Goal: Task Accomplishment & Management: Use online tool/utility

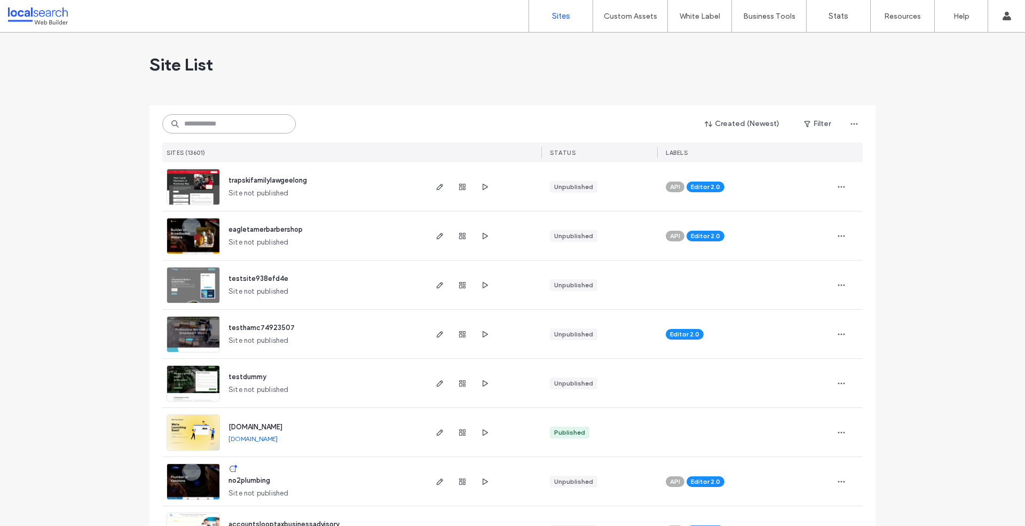
click at [222, 120] on input at bounding box center [228, 123] width 133 height 19
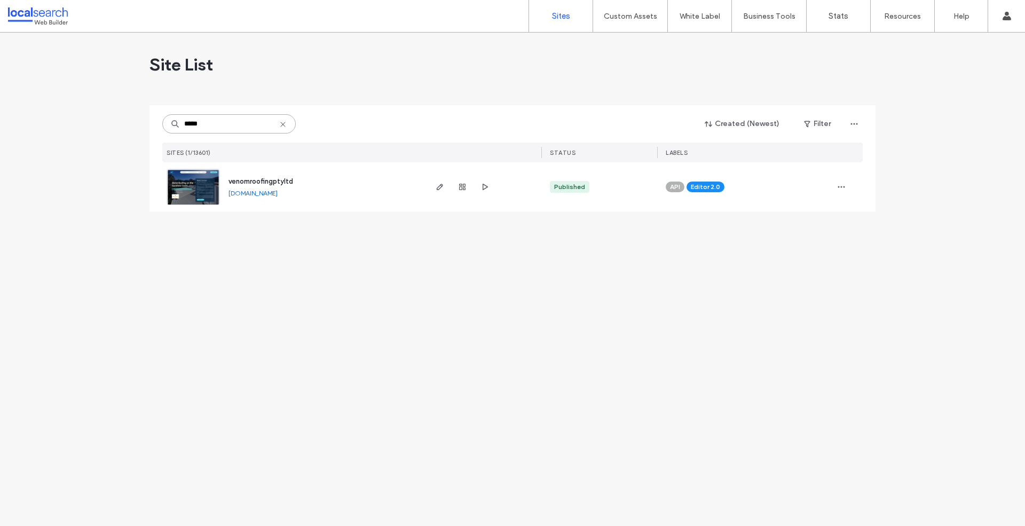
type input "*****"
click at [190, 191] on img at bounding box center [193, 205] width 52 height 73
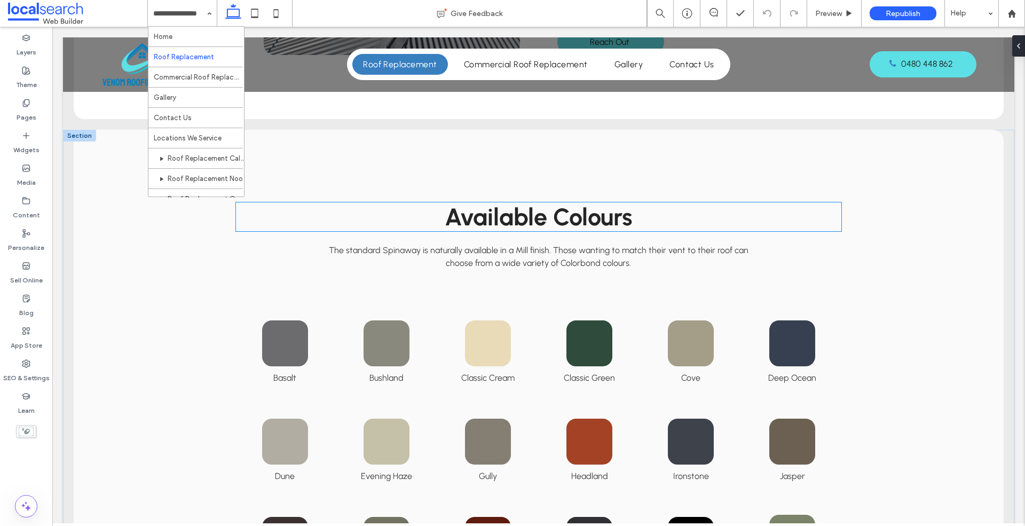
scroll to position [888, 0]
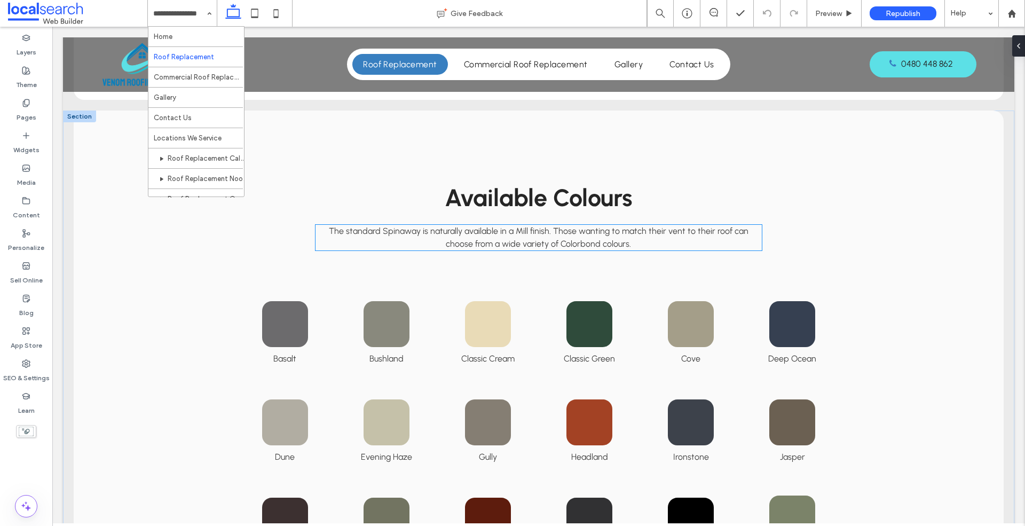
click at [509, 242] on span "The standard Spinaway is naturally available in a Mill finish. Those wanting to…" at bounding box center [539, 237] width 420 height 23
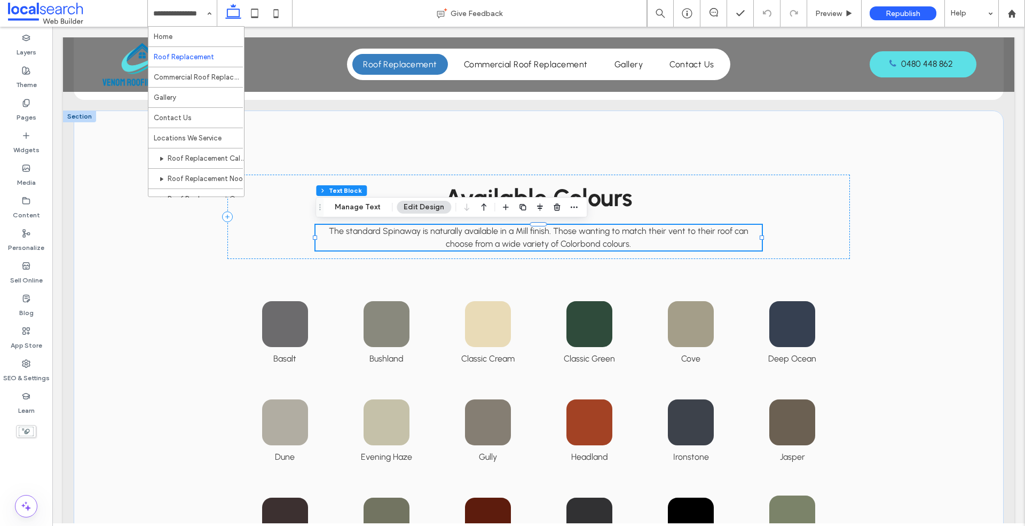
click at [509, 242] on span "The standard Spinaway is naturally available in a Mill finish. Those wanting to…" at bounding box center [539, 237] width 420 height 23
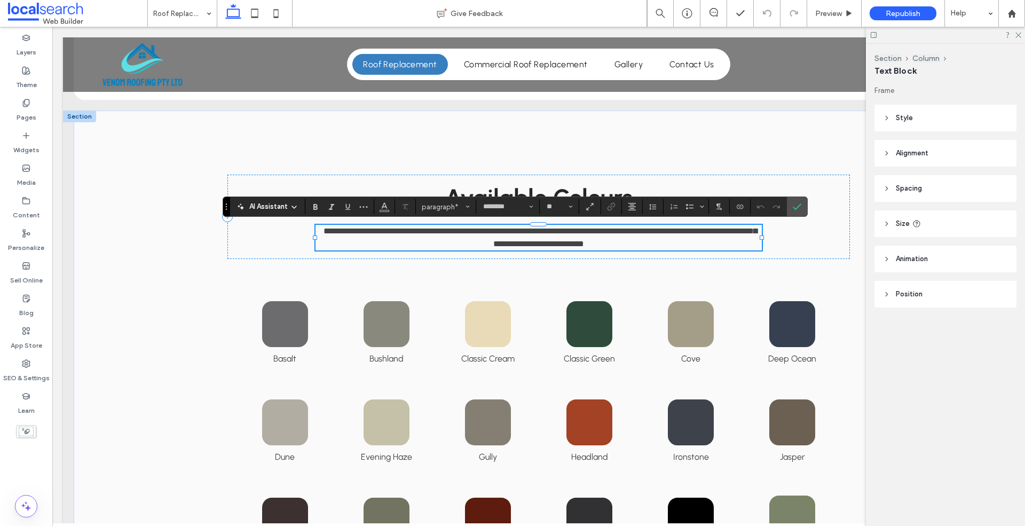
click at [554, 239] on span "**********" at bounding box center [541, 237] width 434 height 21
drag, startPoint x: 540, startPoint y: 230, endPoint x: 313, endPoint y: 228, distance: 226.4
click at [313, 228] on div "**********" at bounding box center [538, 217] width 622 height 84
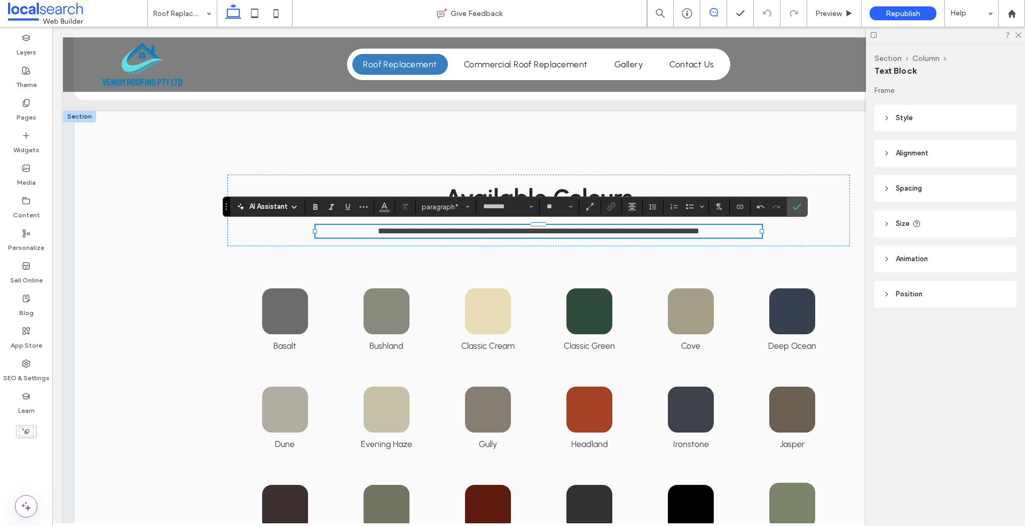
click at [711, 13] on icon at bounding box center [714, 12] width 9 height 9
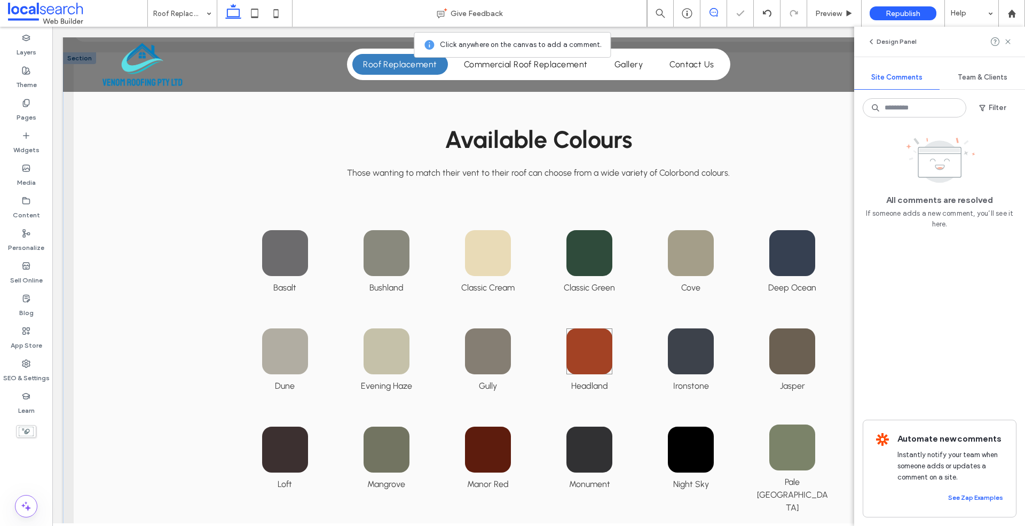
scroll to position [960, 0]
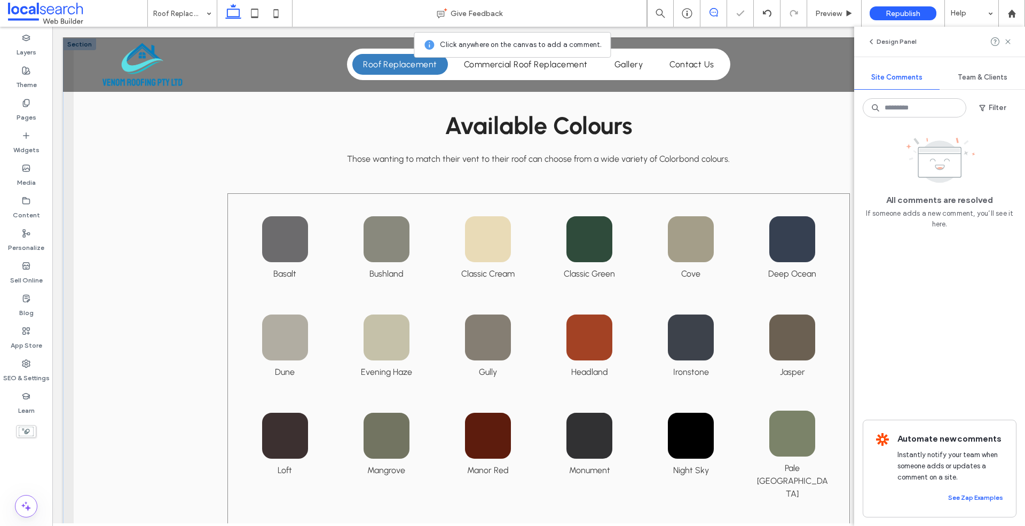
click at [646, 295] on div "Basalt Bushland Classic Cream Classic Green Cove Deep Ocean Dune Evening Haze G…" at bounding box center [538, 455] width 622 height 525
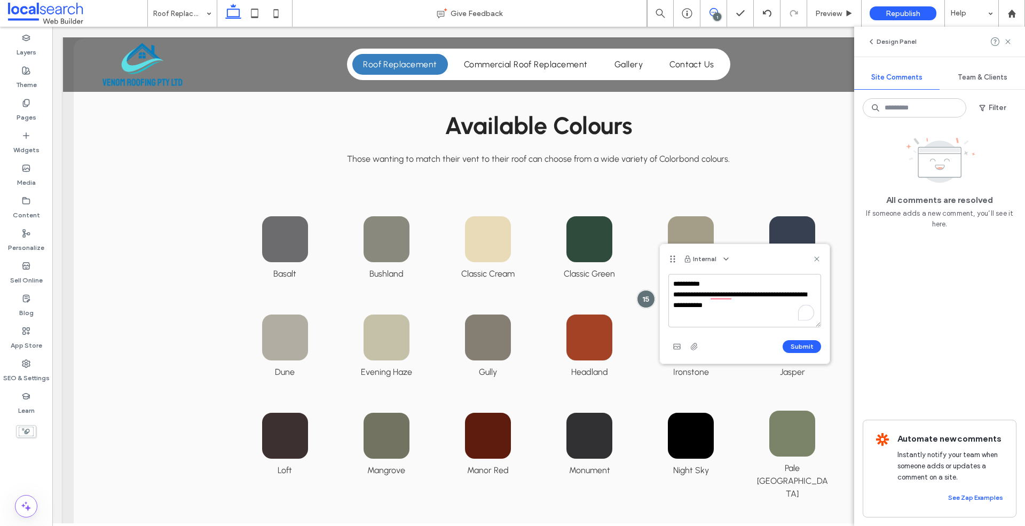
drag, startPoint x: 768, startPoint y: 304, endPoint x: 709, endPoint y: 295, distance: 60.0
click at [710, 295] on textarea "**********" at bounding box center [745, 300] width 153 height 53
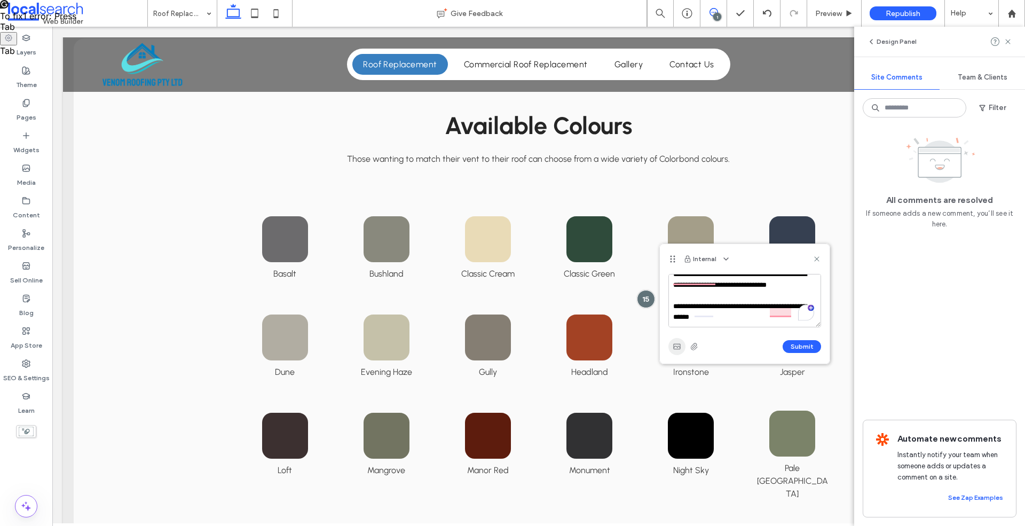
type textarea "**********"
click at [682, 345] on span "button" at bounding box center [677, 346] width 17 height 17
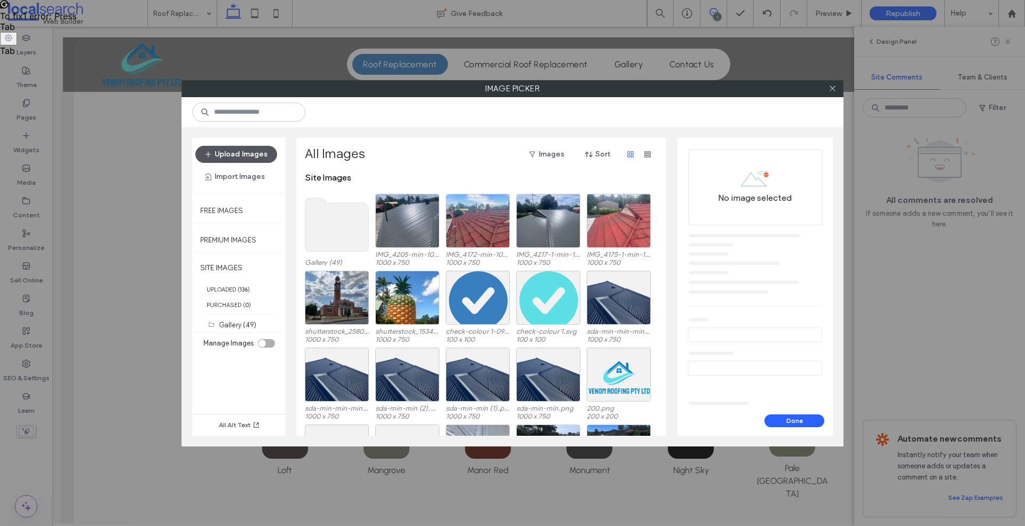
click at [250, 156] on button "Upload Images" at bounding box center [236, 154] width 82 height 17
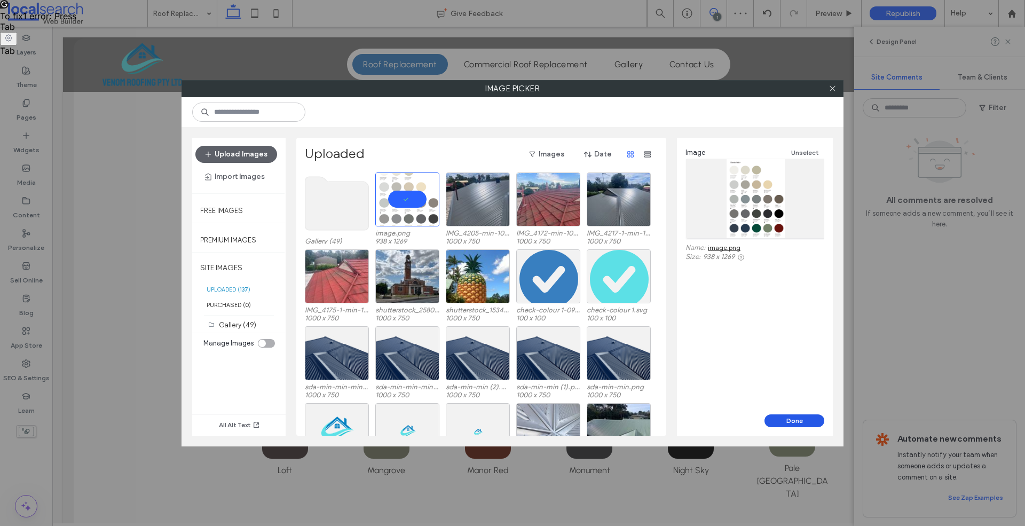
click at [794, 420] on button "Done" at bounding box center [795, 420] width 60 height 13
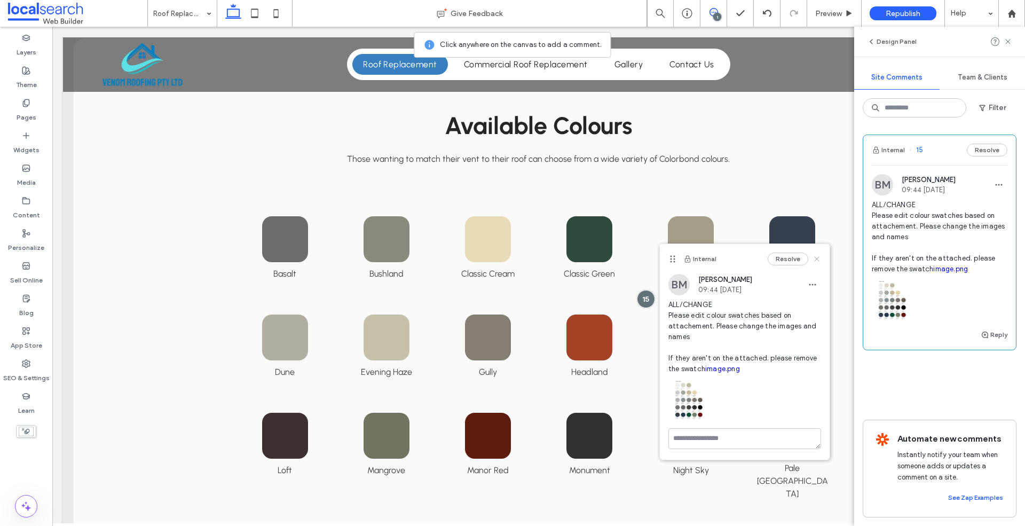
click at [819, 256] on use at bounding box center [816, 258] width 5 height 5
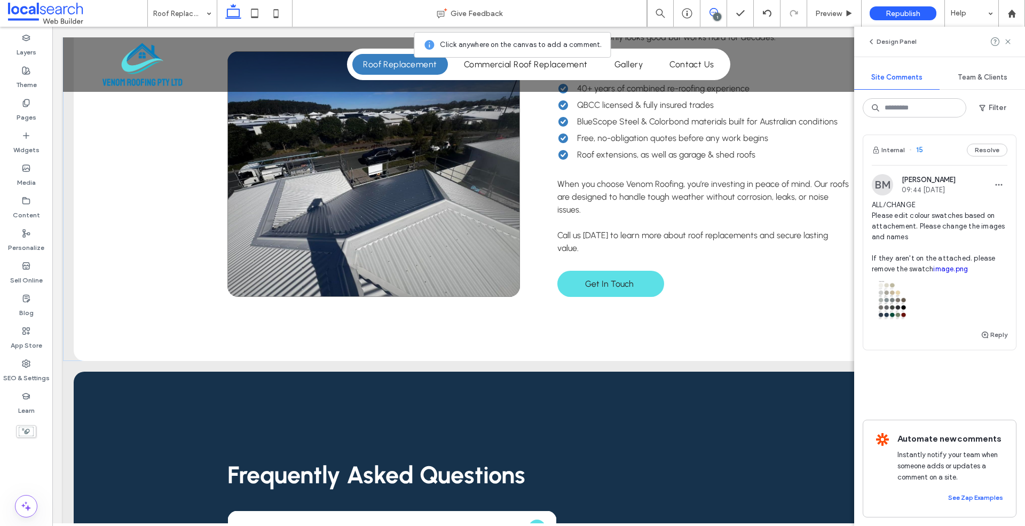
scroll to position [1886, 0]
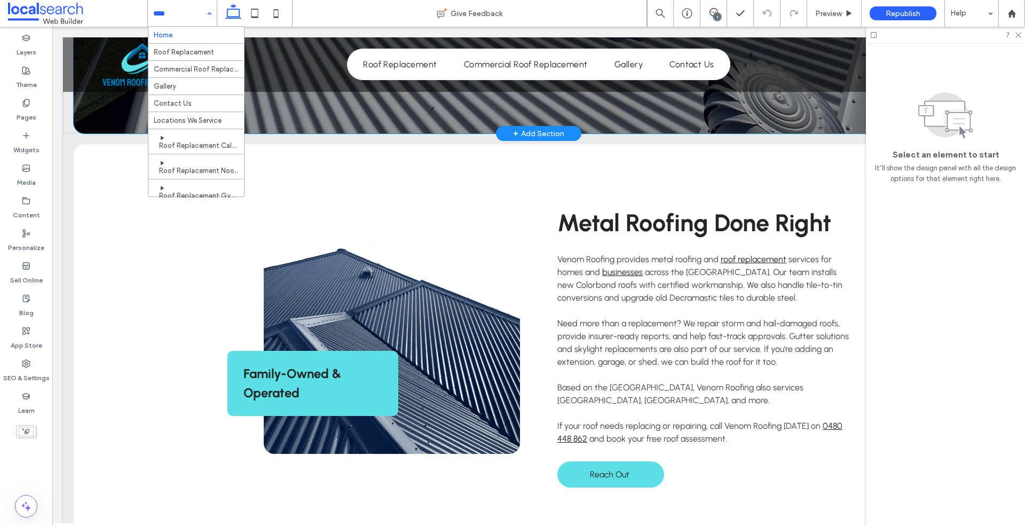
scroll to position [493, 0]
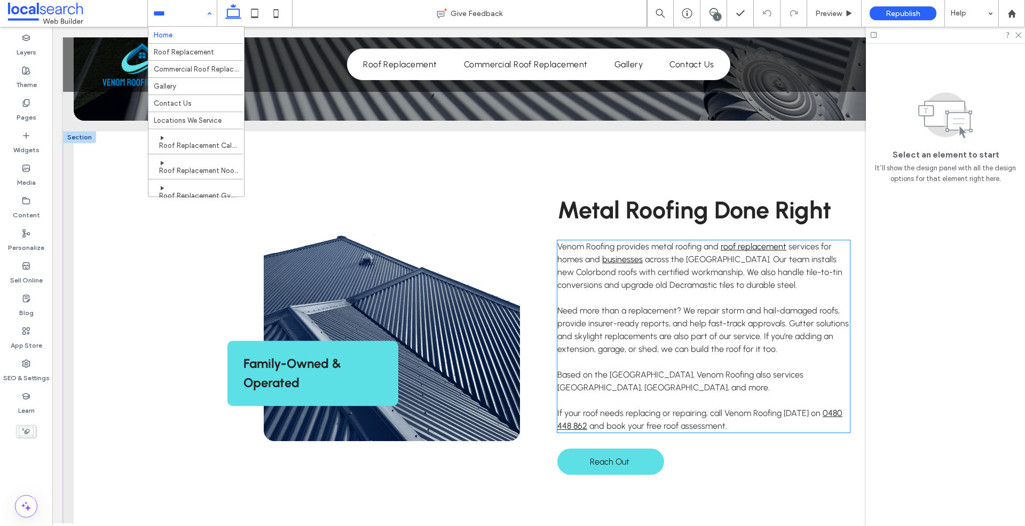
click at [617, 370] on span "Based on the Sunshine Coast, Venom Roofing also services Caloundra, Noosa, and …" at bounding box center [680, 381] width 246 height 23
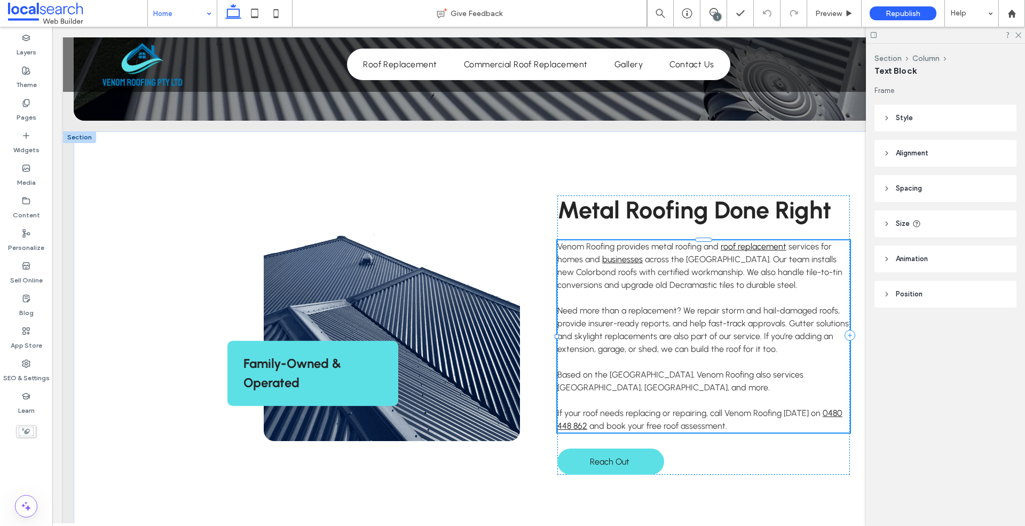
type input "********"
type input "**"
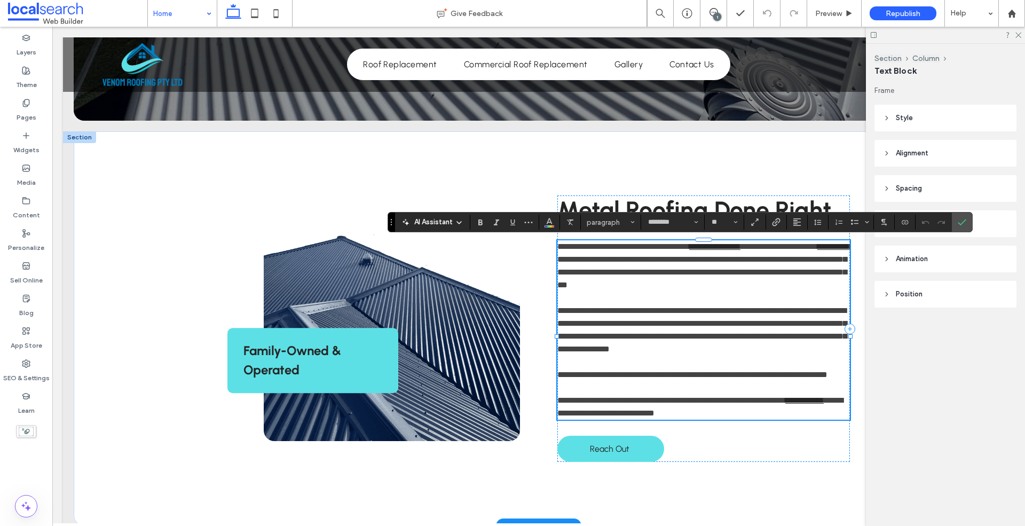
click at [642, 381] on p "**********" at bounding box center [703, 374] width 293 height 13
drag, startPoint x: 623, startPoint y: 386, endPoint x: 556, endPoint y: 378, distance: 66.6
click at [556, 378] on div "**********" at bounding box center [538, 328] width 641 height 395
copy span "**********"
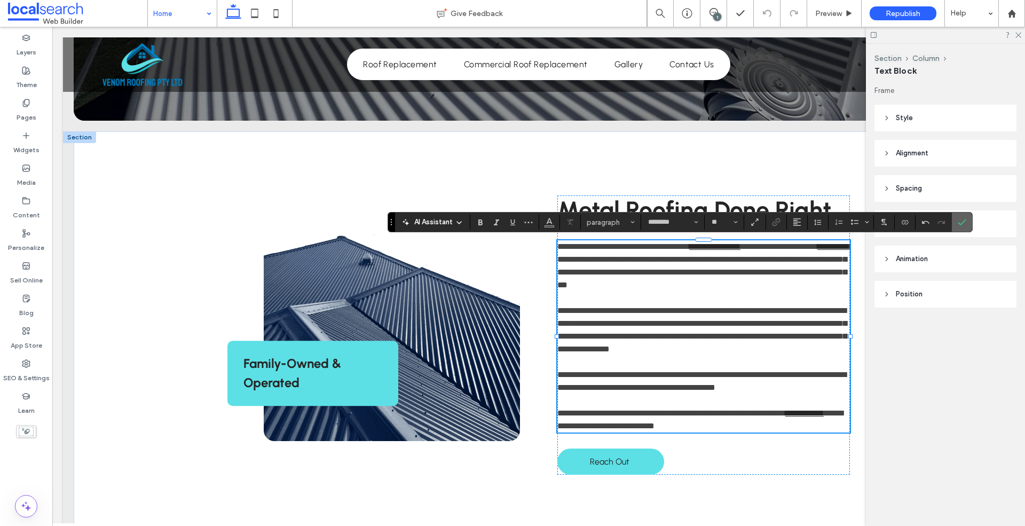
click at [962, 222] on icon "Confirm" at bounding box center [962, 222] width 9 height 9
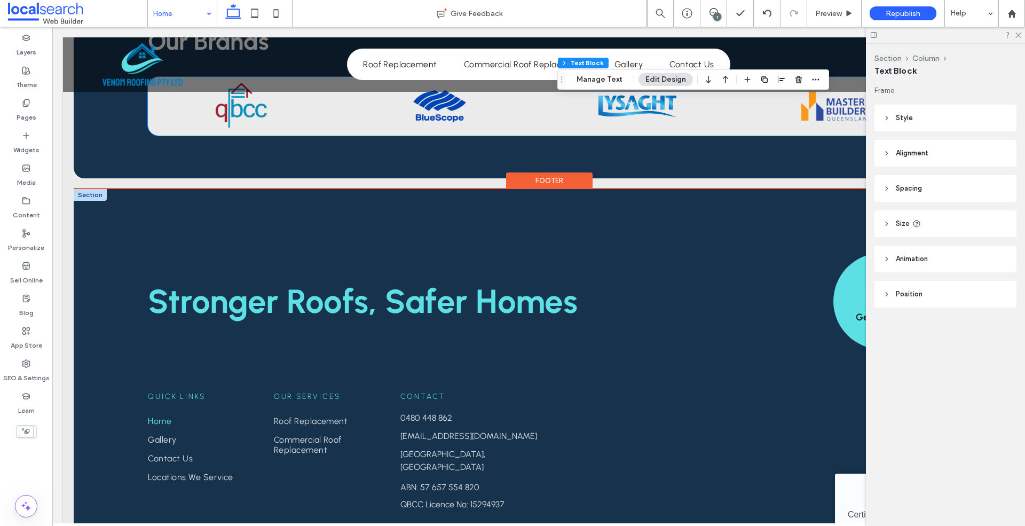
scroll to position [2494, 0]
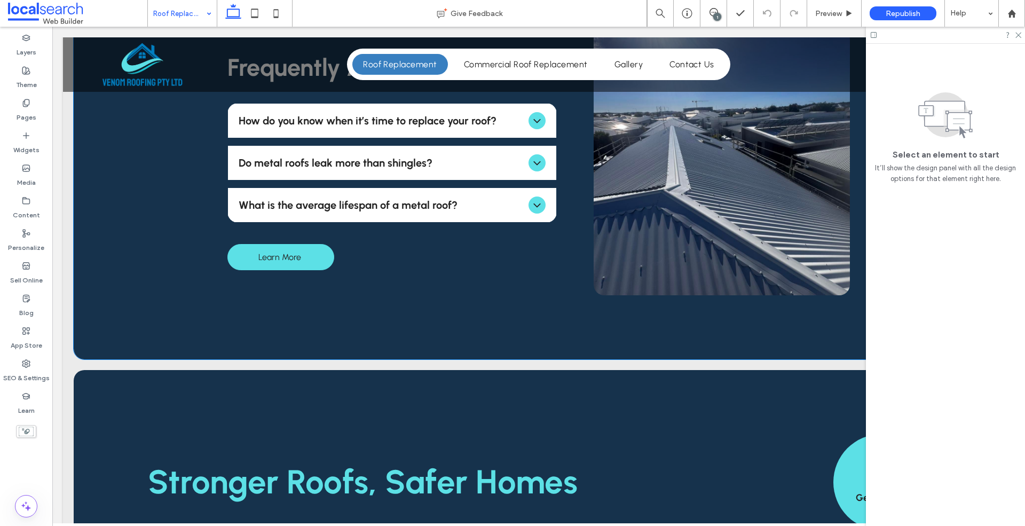
scroll to position [2540, 0]
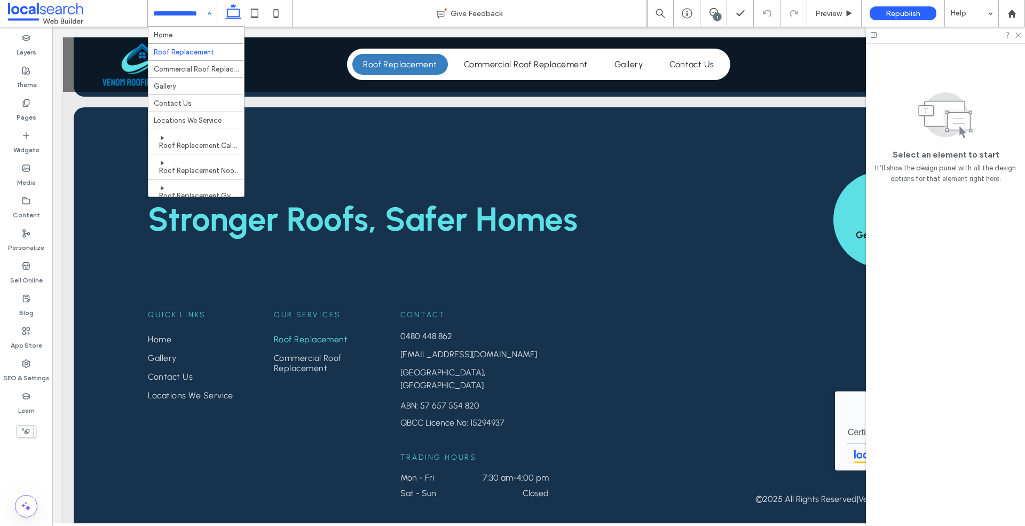
click at [205, 17] on div "Home Roof Replacement Commercial Roof Replacement Gallery Contact Us Locations …" at bounding box center [182, 13] width 69 height 27
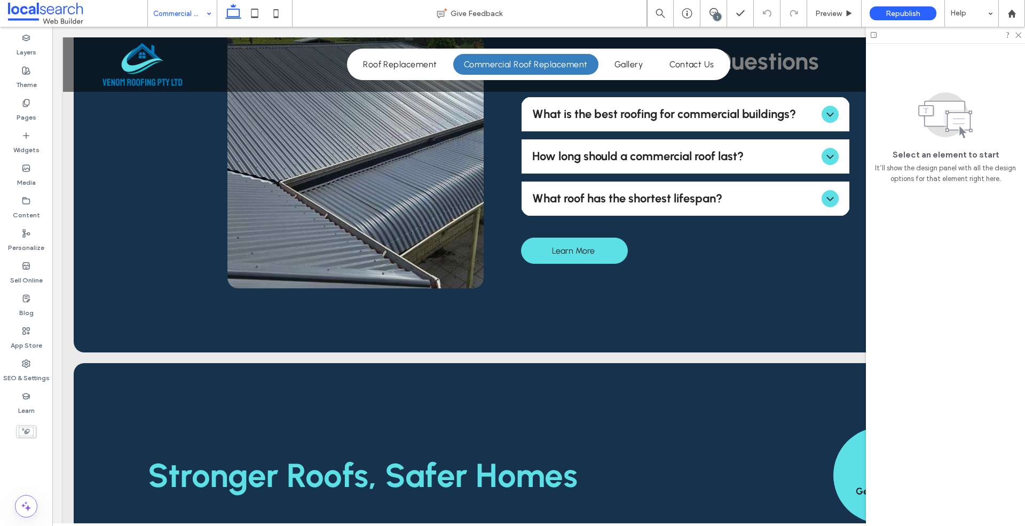
scroll to position [1538, 0]
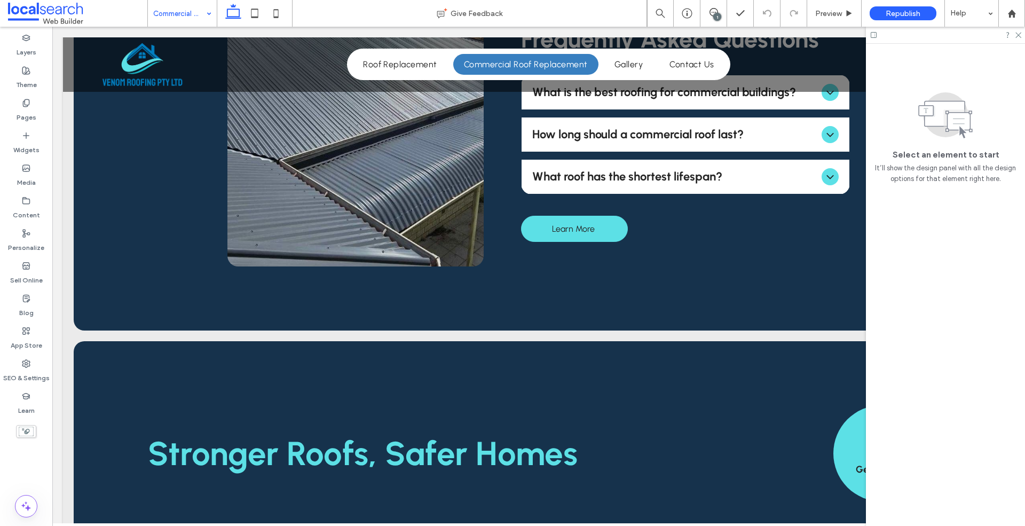
click at [200, 23] on input at bounding box center [179, 13] width 53 height 27
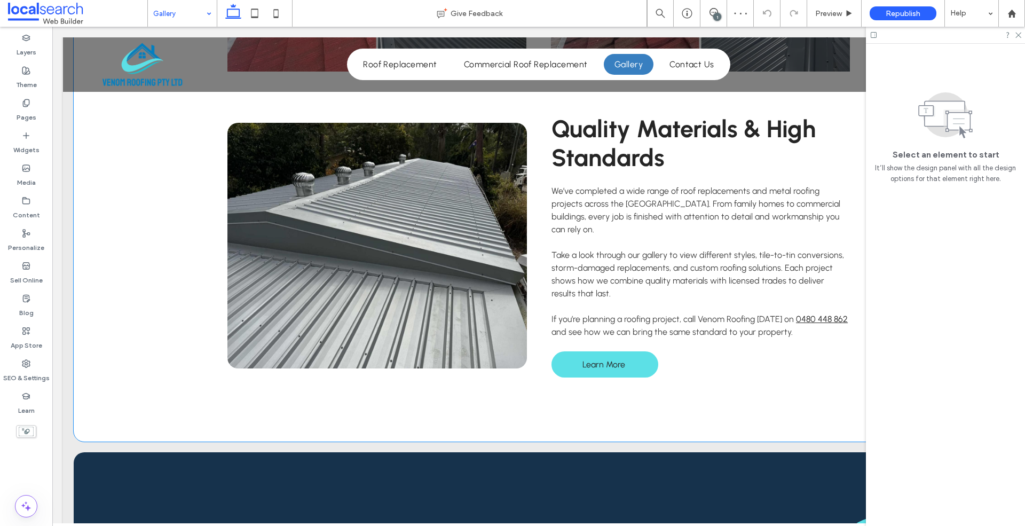
scroll to position [1117, 0]
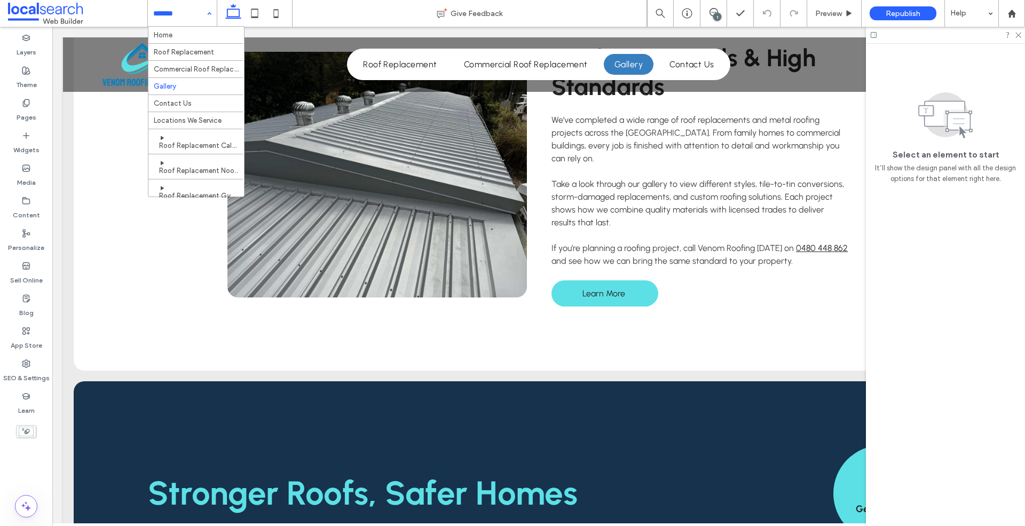
click at [202, 23] on div "Home Roof Replacement Commercial Roof Replacement Gallery Contact Us Locations …" at bounding box center [182, 13] width 69 height 27
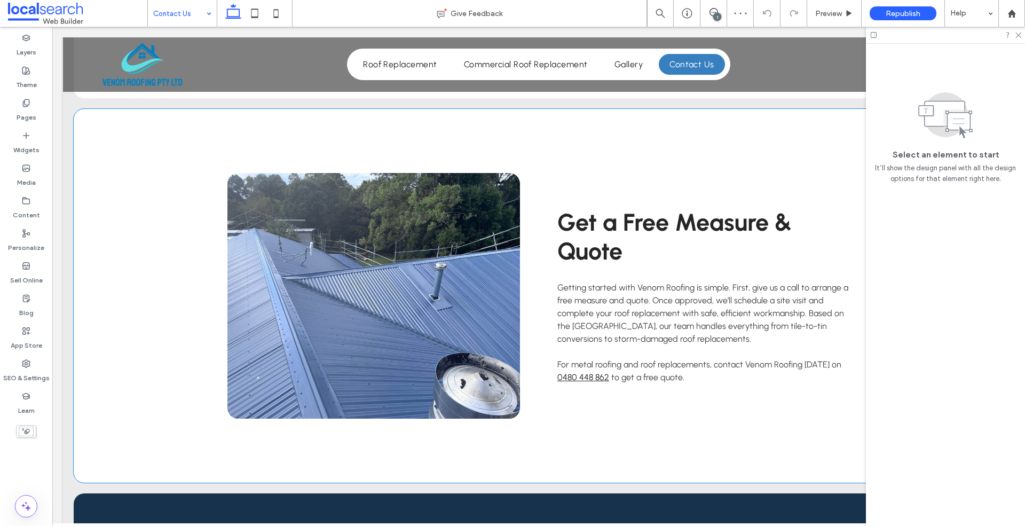
scroll to position [696, 0]
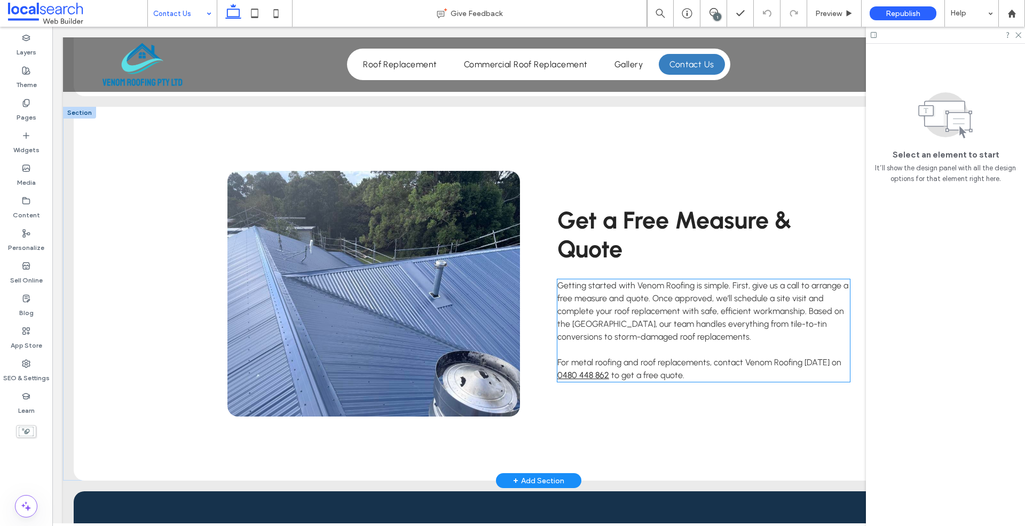
click at [710, 370] on p "For metal roofing and roof replacements, contact Venom Roofing today on 0480 44…" at bounding box center [703, 369] width 293 height 26
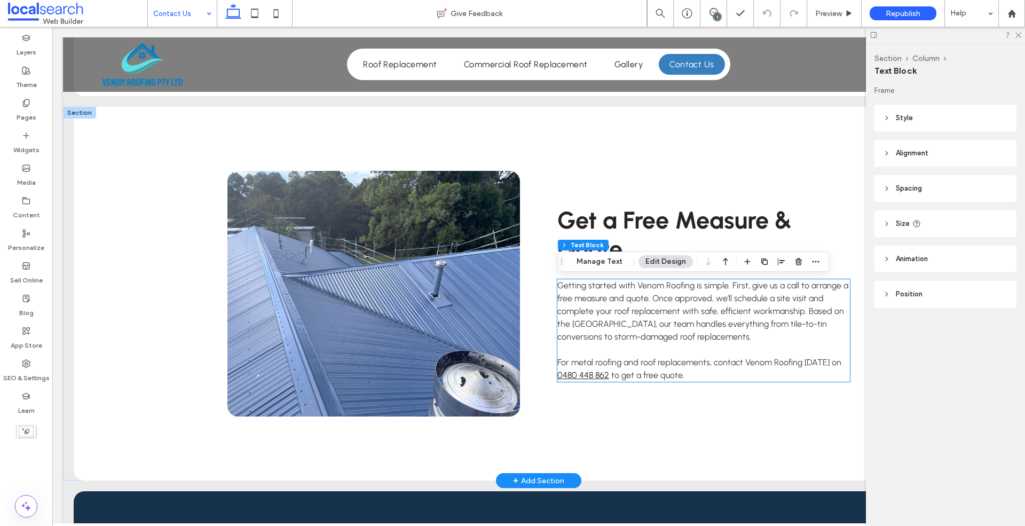
click at [710, 370] on div "Getting started with Venom Roofing is simple. First, give us a call to arrange …" at bounding box center [703, 330] width 293 height 103
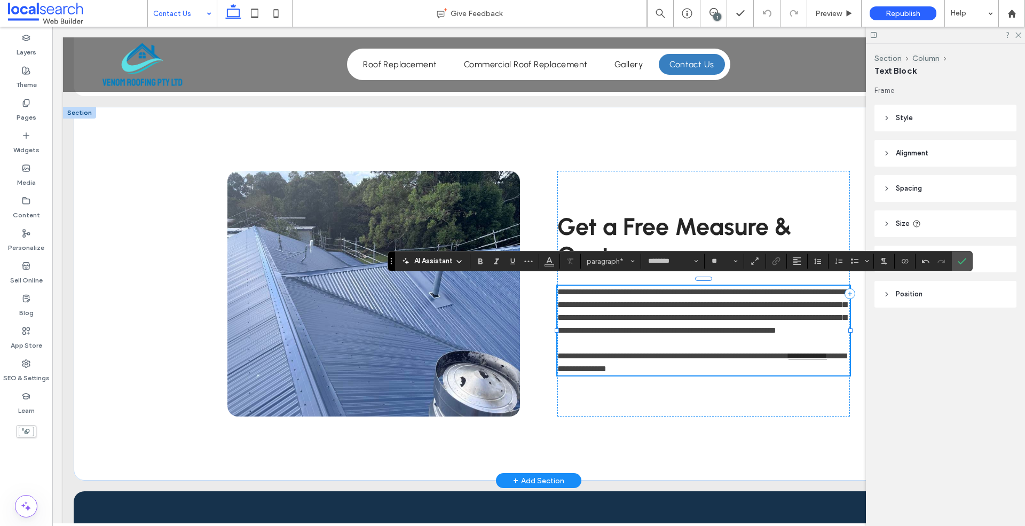
click at [704, 372] on p "**********" at bounding box center [703, 363] width 293 height 26
click at [716, 337] on p "**********" at bounding box center [703, 311] width 293 height 51
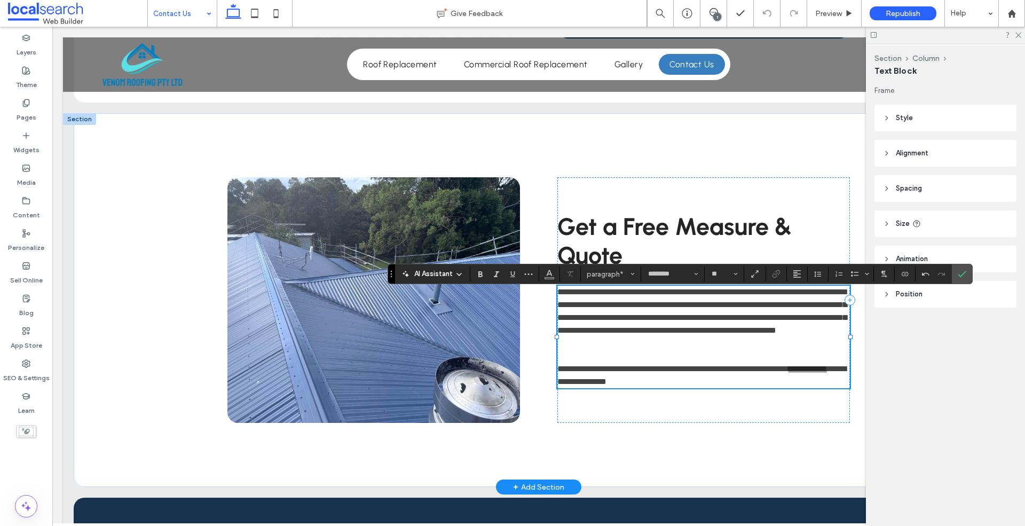
scroll to position [683, 0]
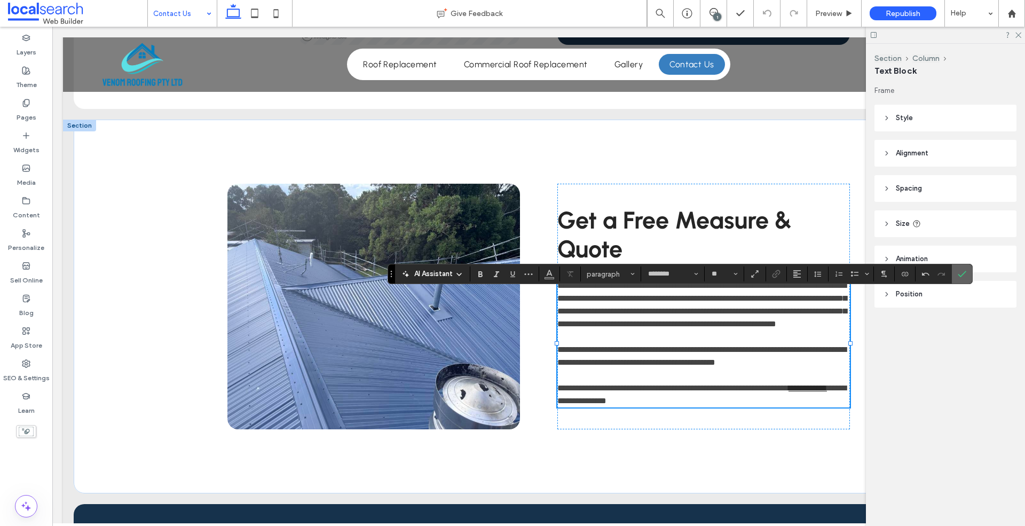
click at [969, 272] on label "Confirm" at bounding box center [962, 273] width 16 height 19
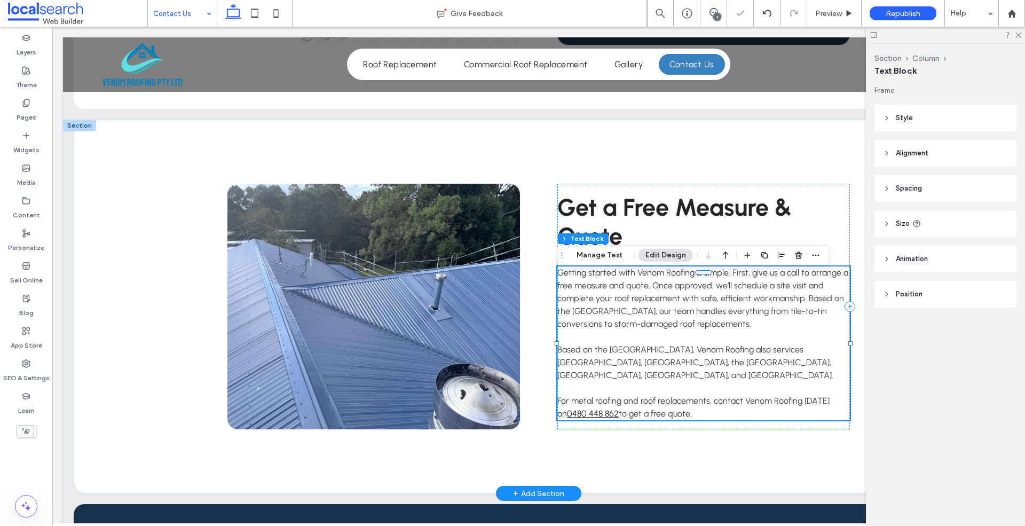
click at [674, 331] on p "Getting started with Venom Roofing is simple. First, give us a call to arrange …" at bounding box center [703, 298] width 293 height 64
type input "********"
type input "**"
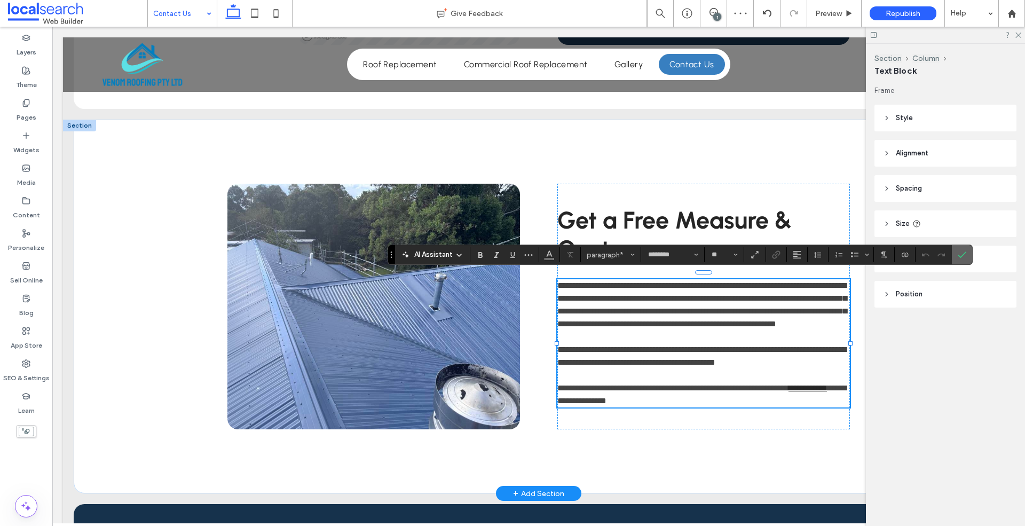
click at [960, 255] on icon "Confirm" at bounding box center [962, 254] width 9 height 9
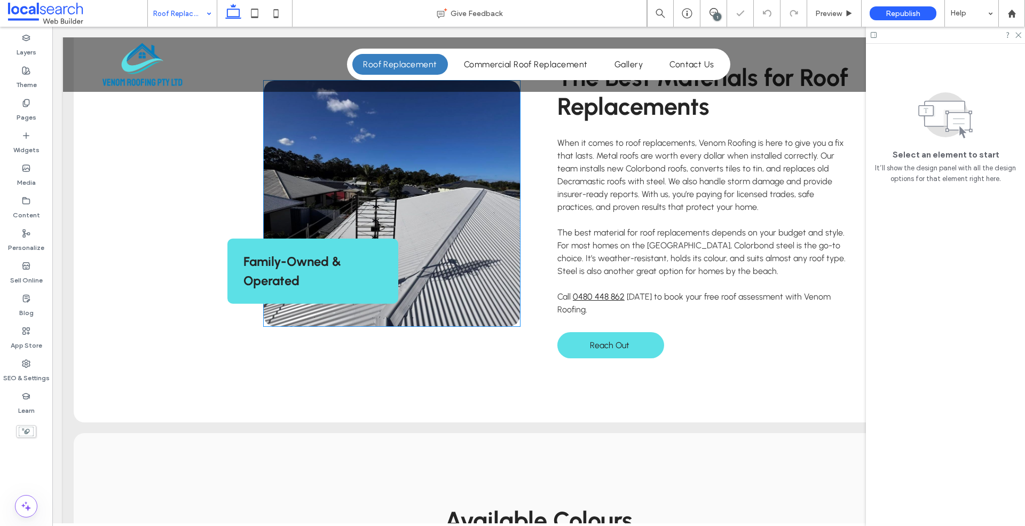
scroll to position [557, 0]
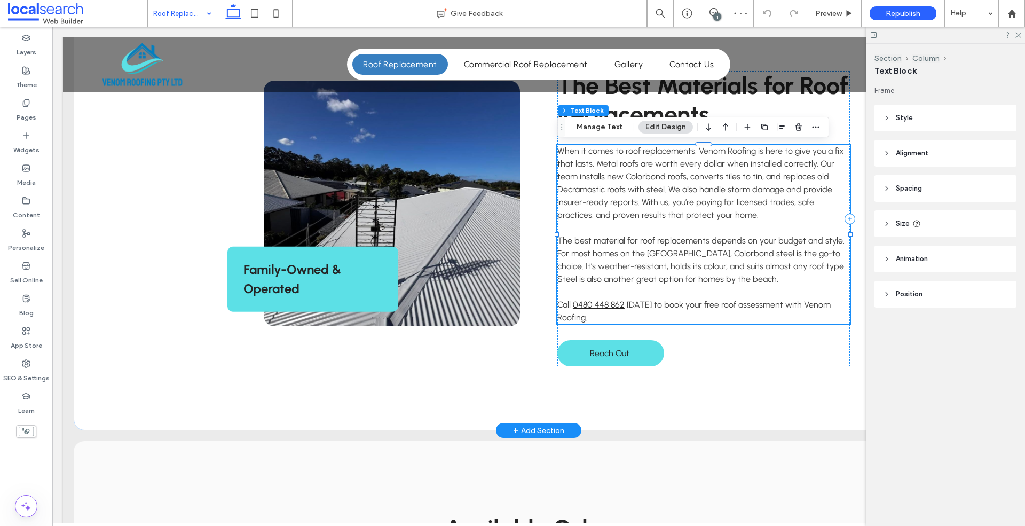
click at [760, 277] on p "The best material for roof replacements depends on your budget and style. For m…" at bounding box center [703, 259] width 293 height 51
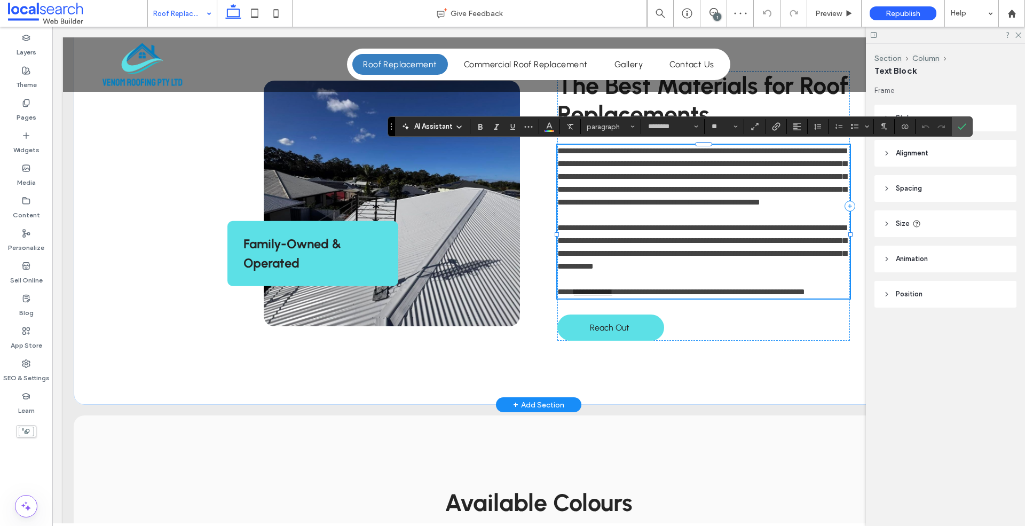
click at [759, 273] on p "**********" at bounding box center [703, 247] width 293 height 51
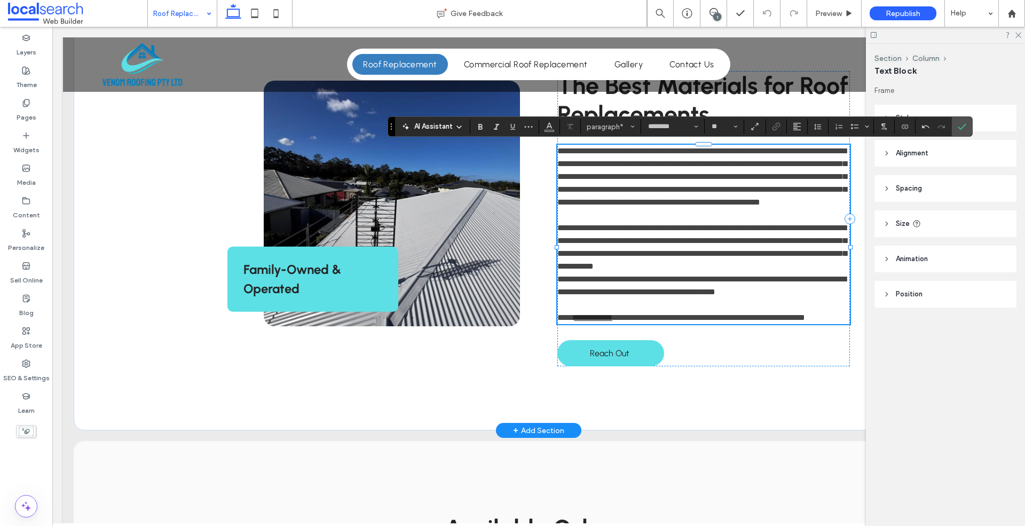
click at [559, 290] on p "**********" at bounding box center [703, 286] width 293 height 26
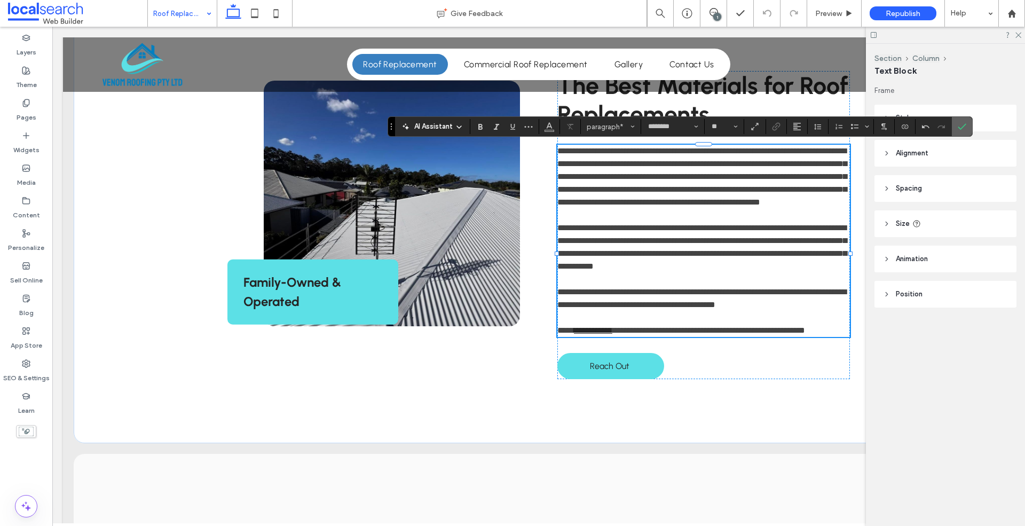
click at [964, 122] on icon "Confirm" at bounding box center [962, 126] width 9 height 9
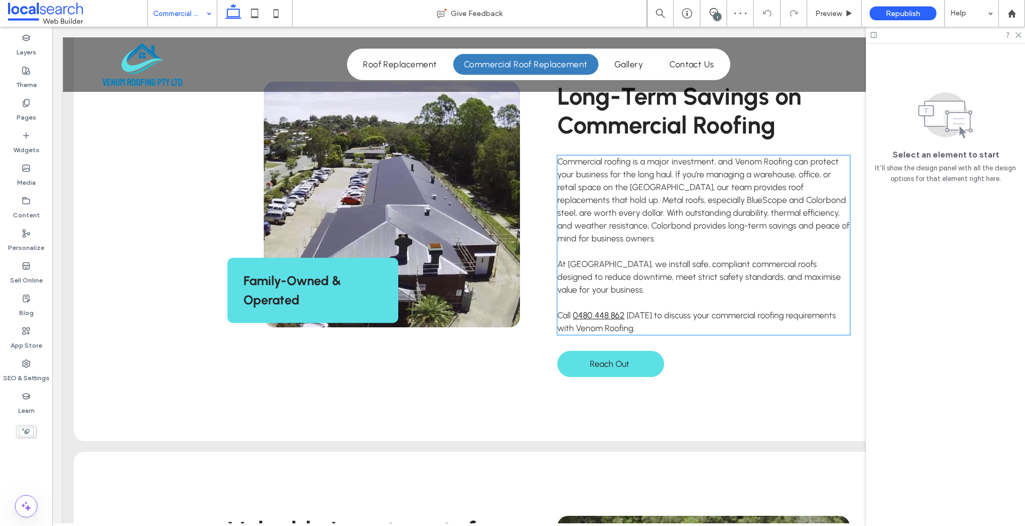
scroll to position [556, 0]
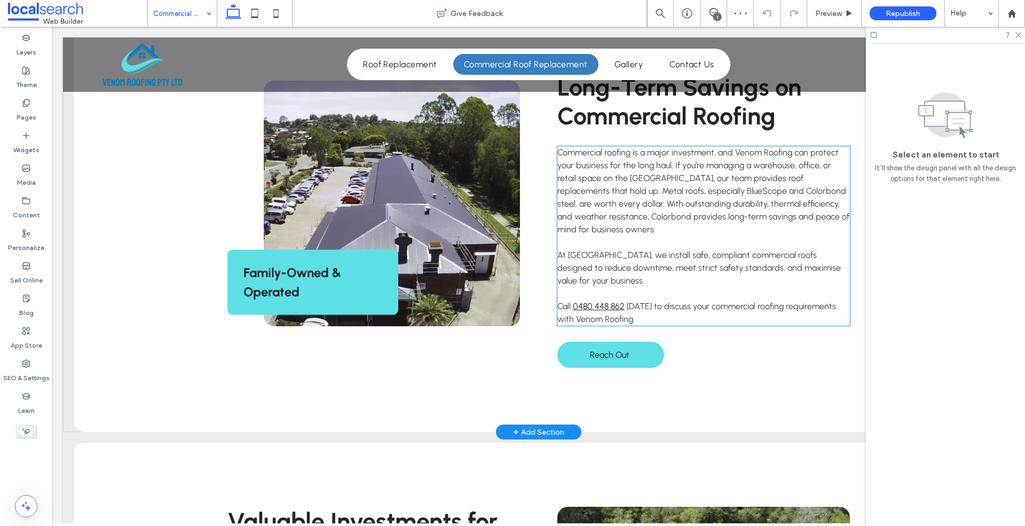
click at [658, 262] on p "At Venom Roofing, we install safe, compliant commercial roofs designed to reduc…" at bounding box center [703, 268] width 293 height 38
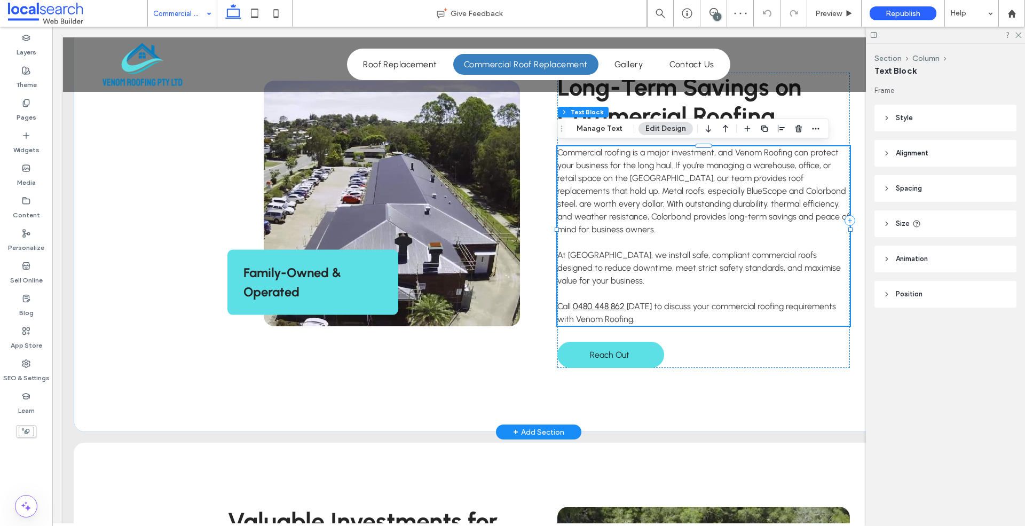
click at [658, 262] on p "At Venom Roofing, we install safe, compliant commercial roofs designed to reduc…" at bounding box center [703, 268] width 293 height 38
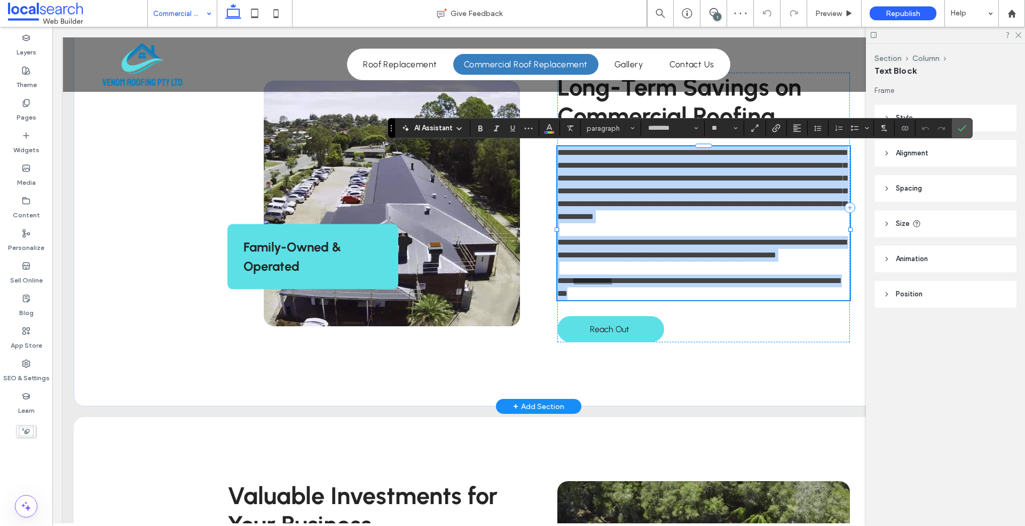
click at [642, 262] on p "**********" at bounding box center [703, 249] width 293 height 26
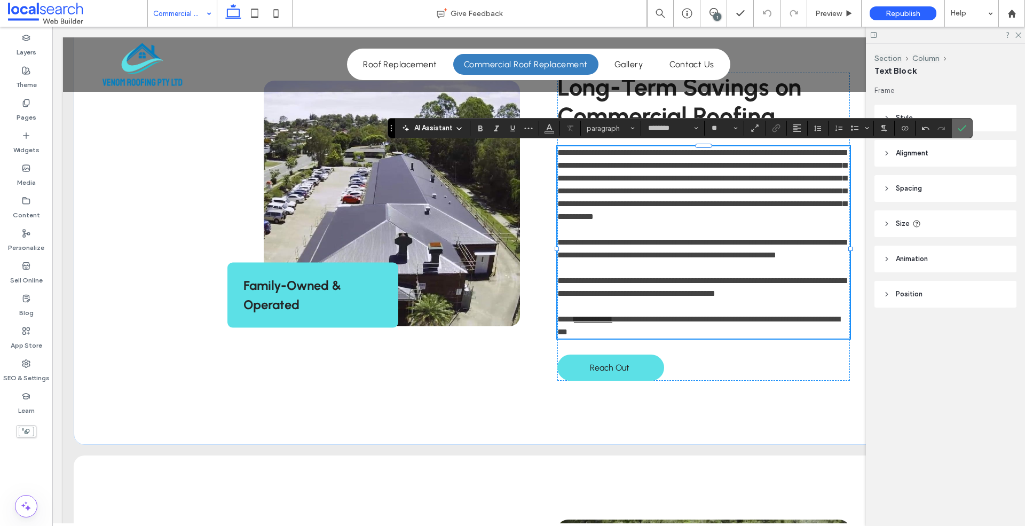
click at [966, 129] on icon "Confirm" at bounding box center [962, 128] width 9 height 9
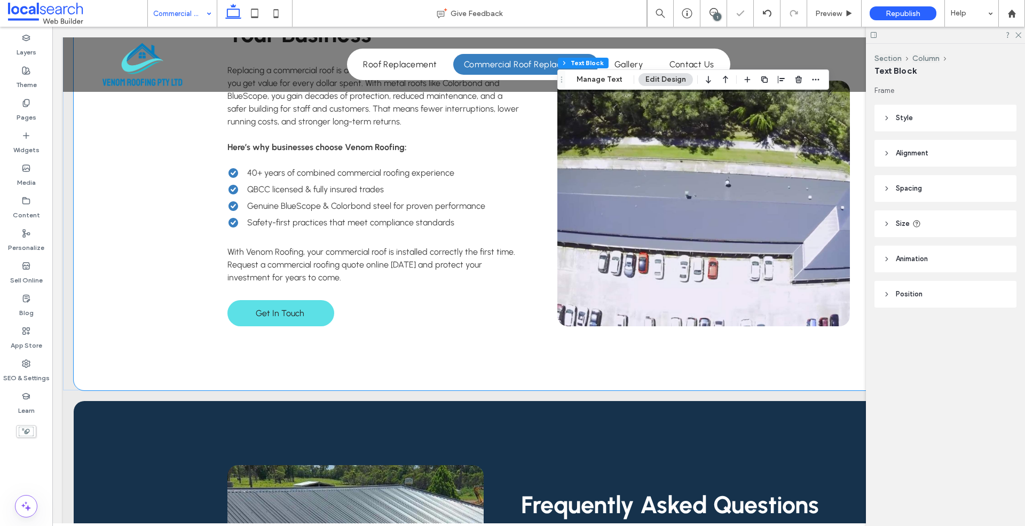
scroll to position [1140, 0]
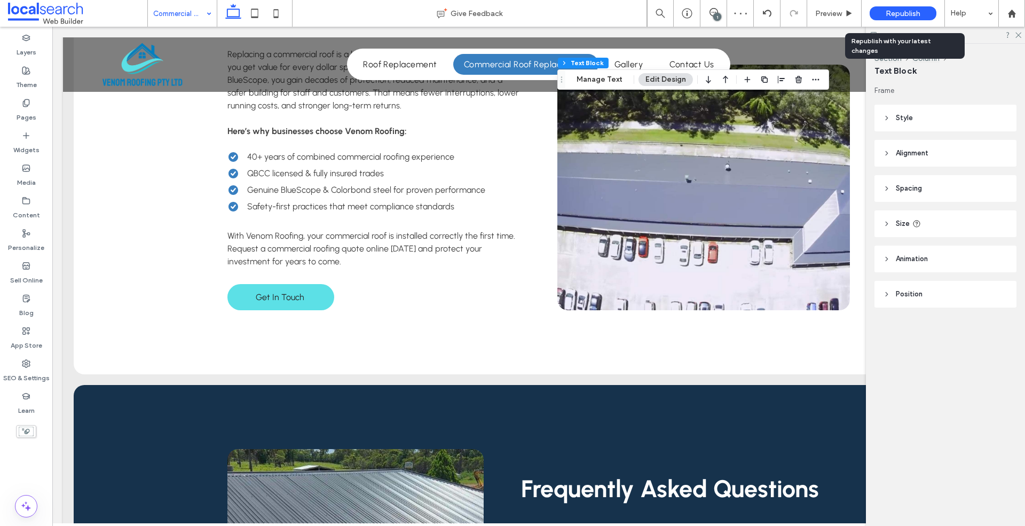
click at [905, 14] on span "Republish" at bounding box center [903, 13] width 35 height 9
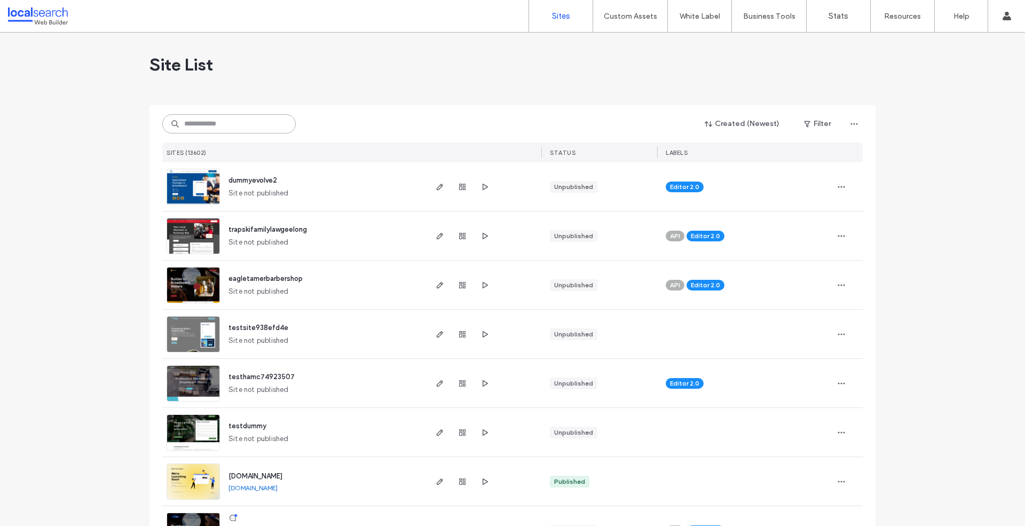
click at [202, 132] on input at bounding box center [228, 123] width 133 height 19
paste input "********"
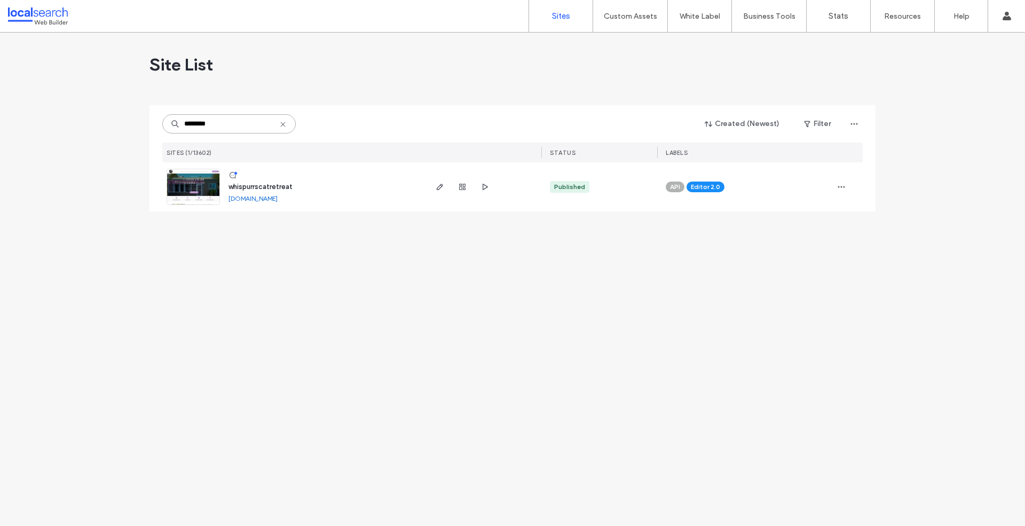
type input "********"
click at [186, 174] on img at bounding box center [193, 205] width 52 height 73
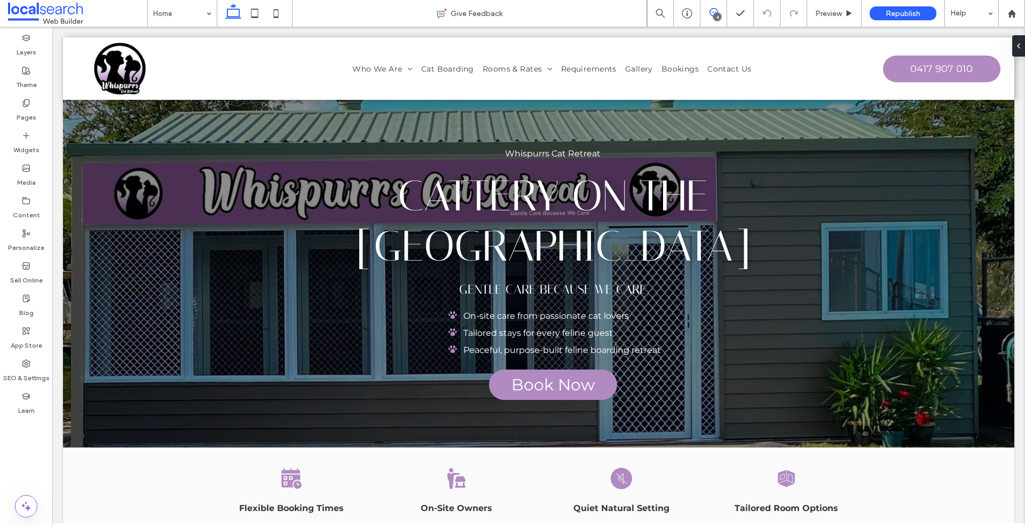
click at [713, 9] on icon at bounding box center [714, 12] width 9 height 9
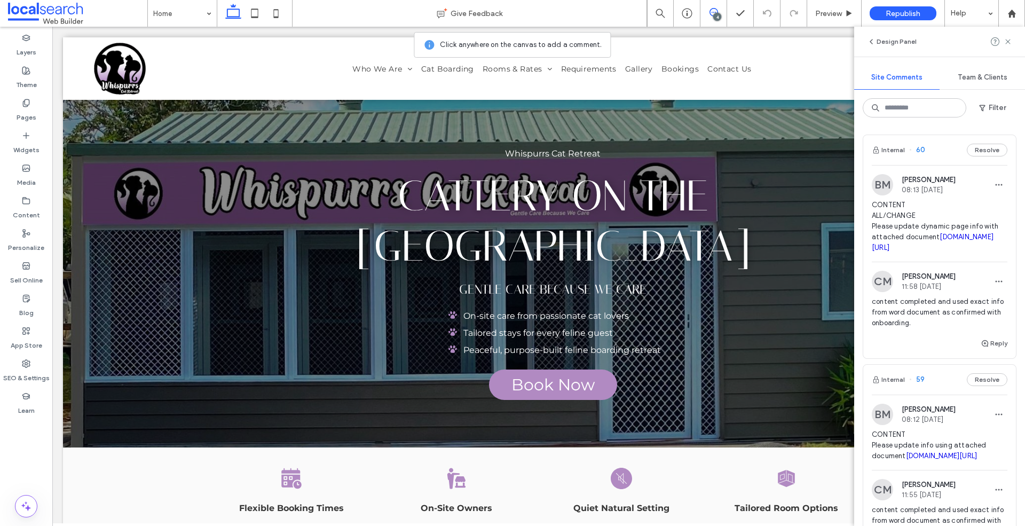
click at [906, 324] on span "content completed and used exact info from word document as confirmed with onbo…" at bounding box center [940, 312] width 136 height 32
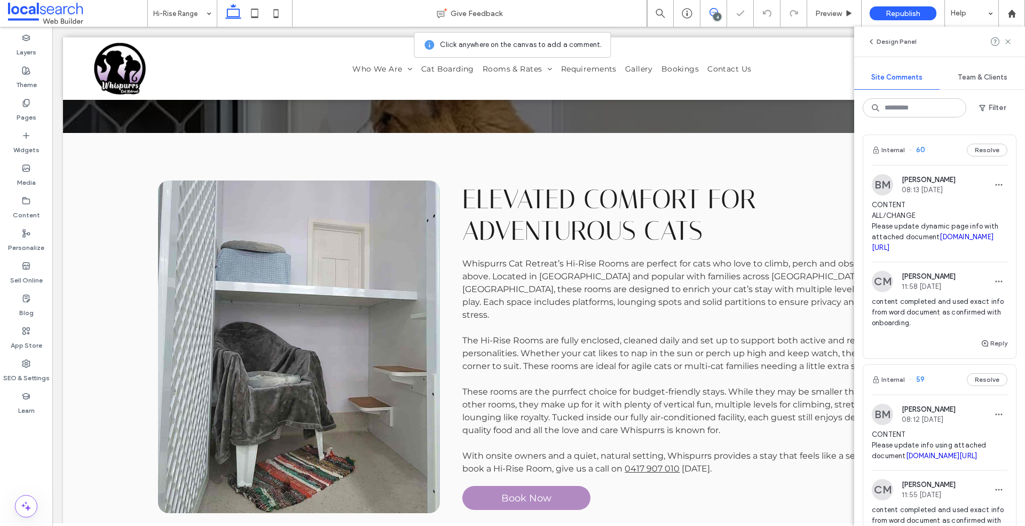
scroll to position [509, 0]
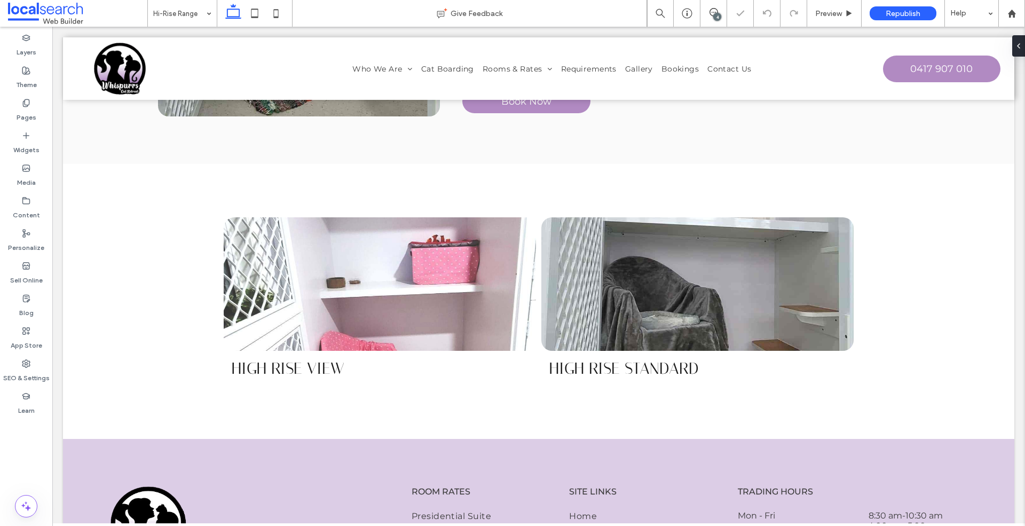
click at [718, 13] on div "4" at bounding box center [717, 17] width 8 height 8
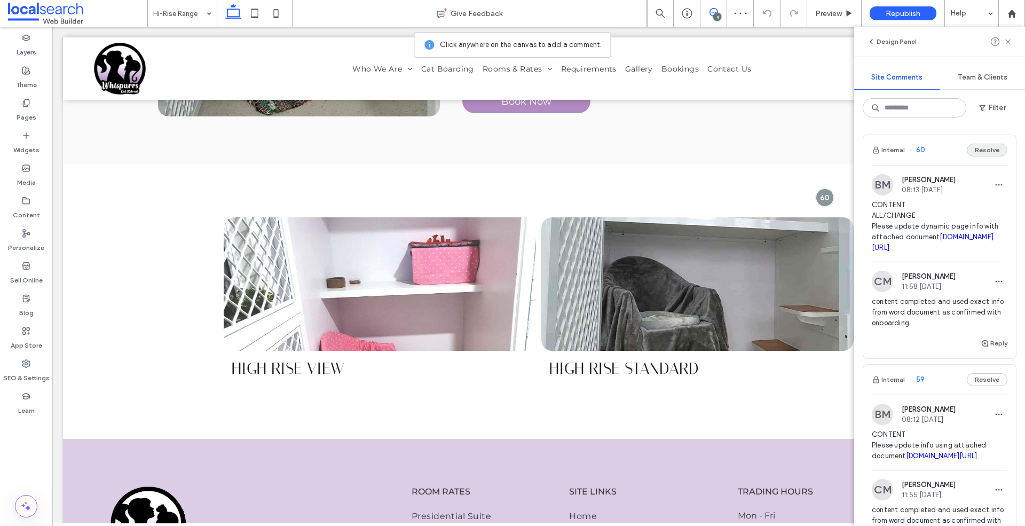
click at [994, 146] on button "Resolve" at bounding box center [987, 150] width 41 height 13
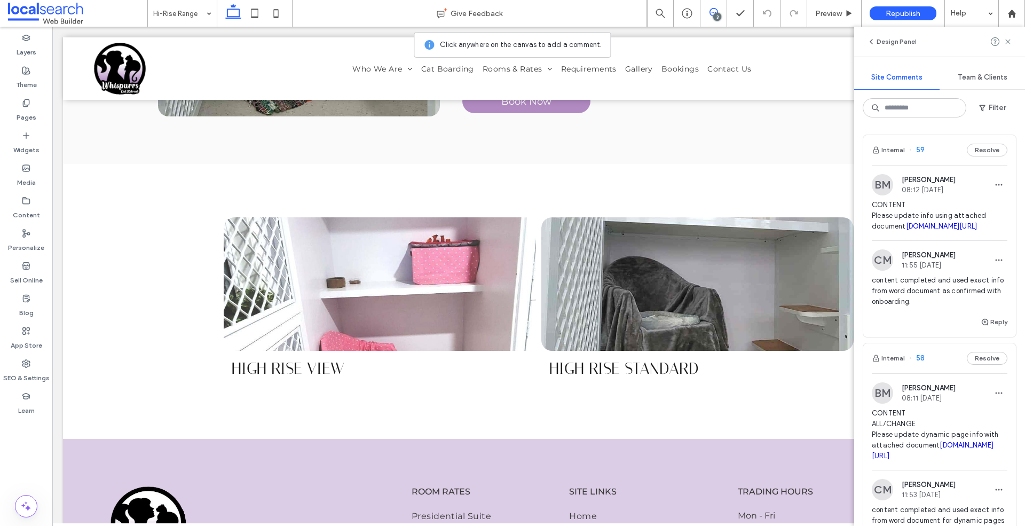
click at [994, 146] on button "Resolve" at bounding box center [987, 150] width 41 height 13
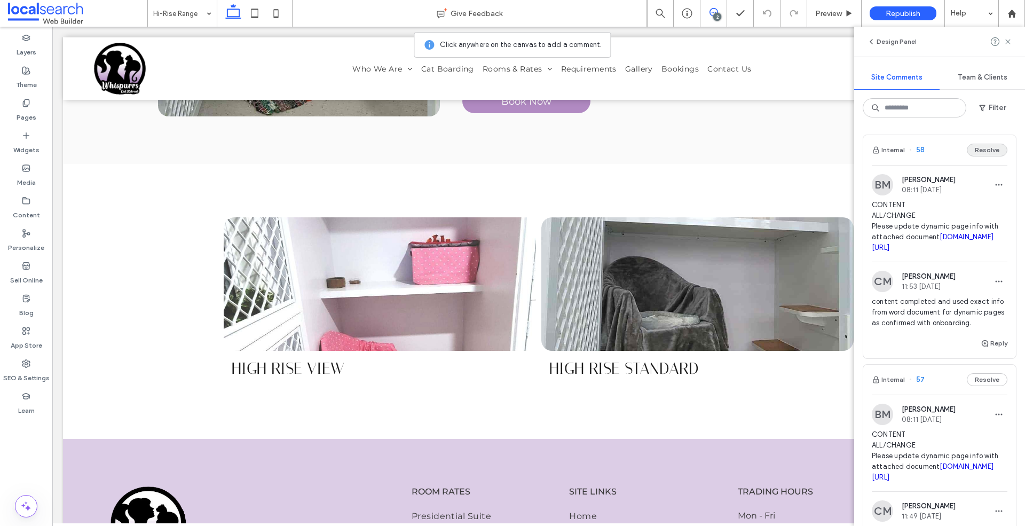
click at [994, 147] on button "Resolve" at bounding box center [987, 150] width 41 height 13
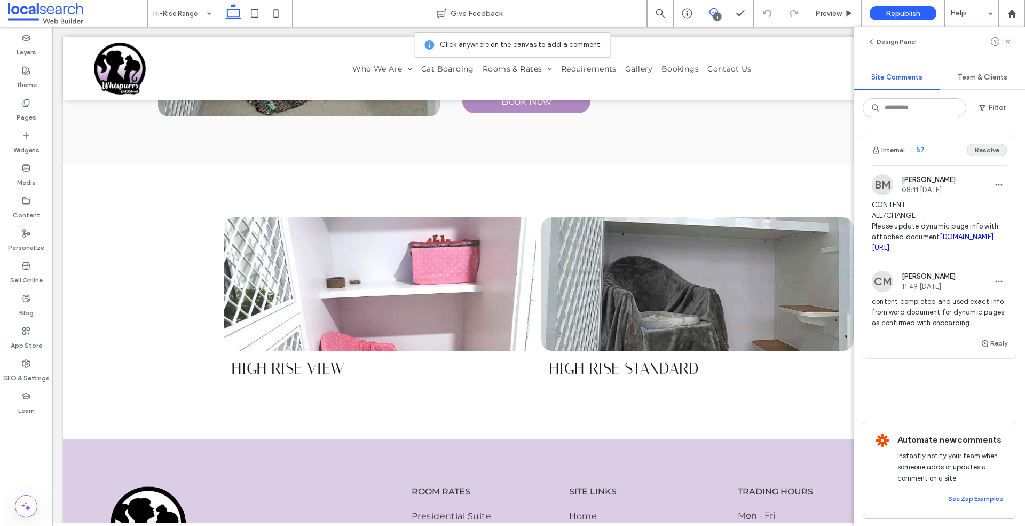
click at [994, 148] on button "Resolve" at bounding box center [987, 150] width 41 height 13
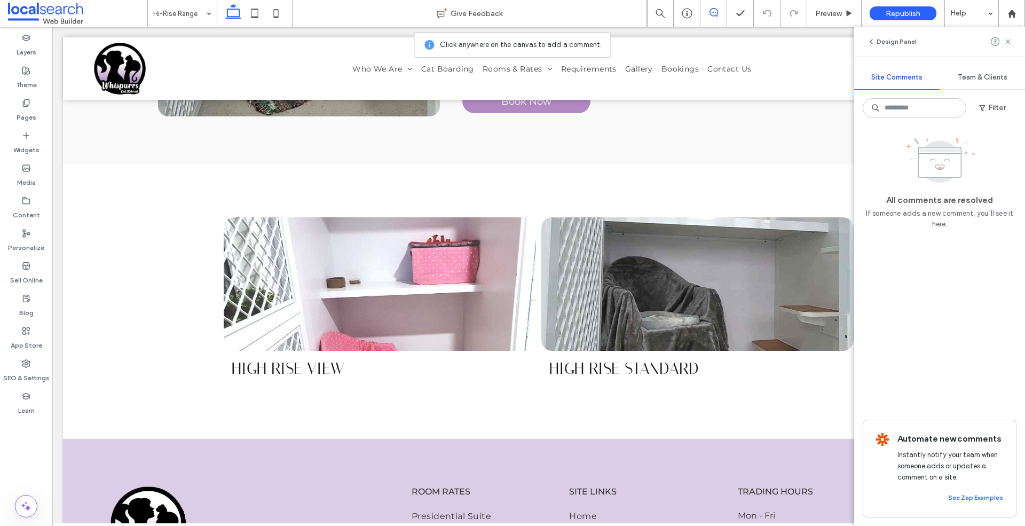
click at [36, 20] on span at bounding box center [77, 13] width 139 height 21
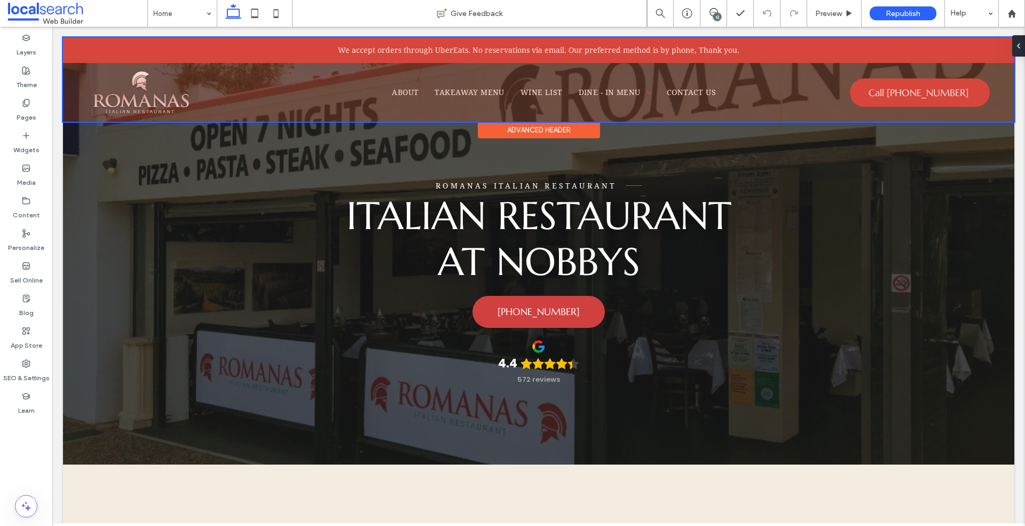
click at [700, 43] on div at bounding box center [539, 79] width 952 height 84
click at [700, 43] on div "We accept orders through UberEats. No reservations via email. Our preferred met…" at bounding box center [538, 50] width 909 height 15
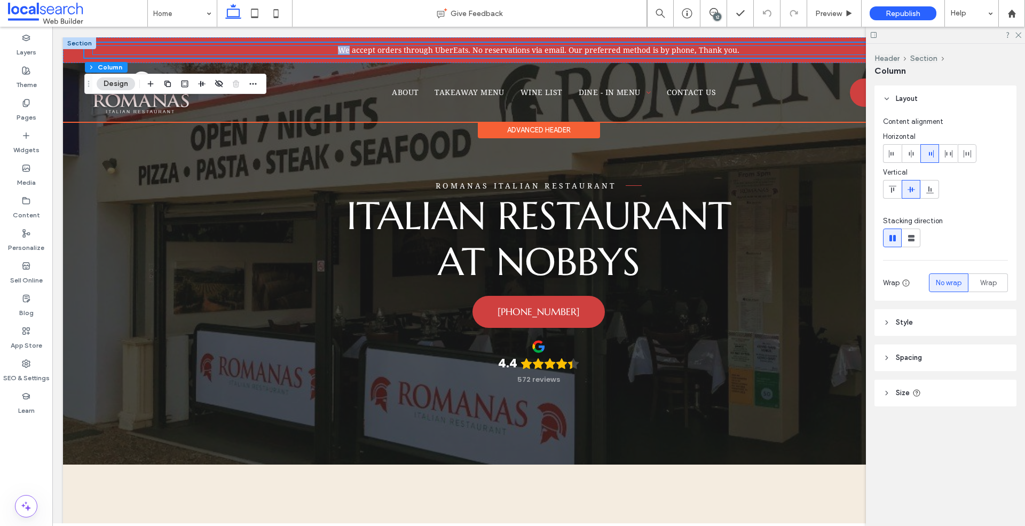
click at [696, 51] on span "We accept orders through UberEats. No reservations via email. Our preferred met…" at bounding box center [539, 50] width 402 height 9
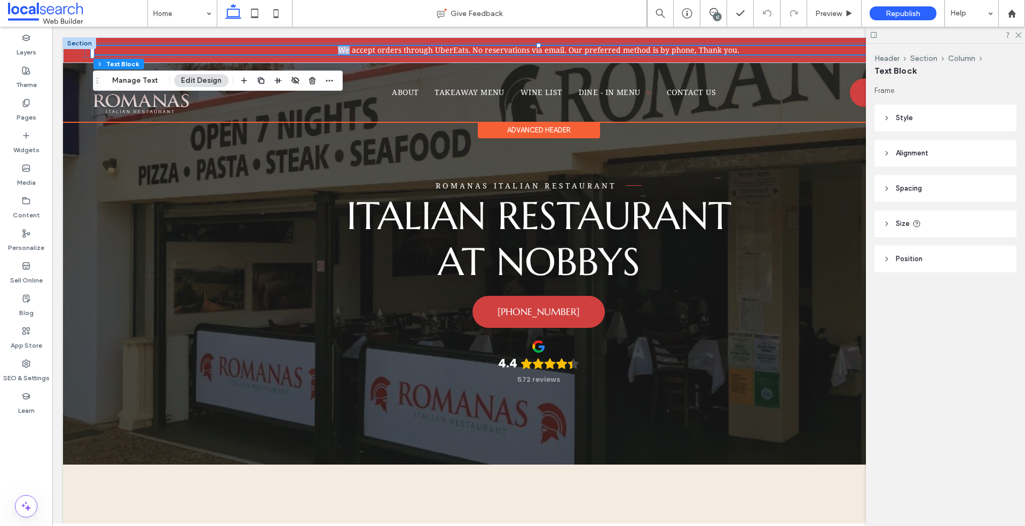
click at [696, 51] on span "We accept orders through UberEats. No reservations via email. Our preferred met…" at bounding box center [539, 50] width 402 height 9
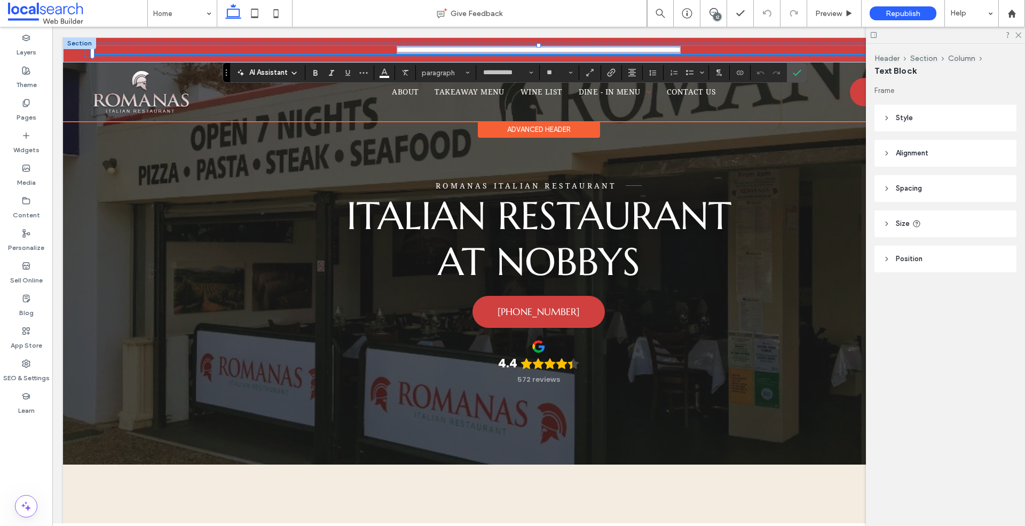
click at [681, 53] on span "**********" at bounding box center [539, 49] width 284 height 7
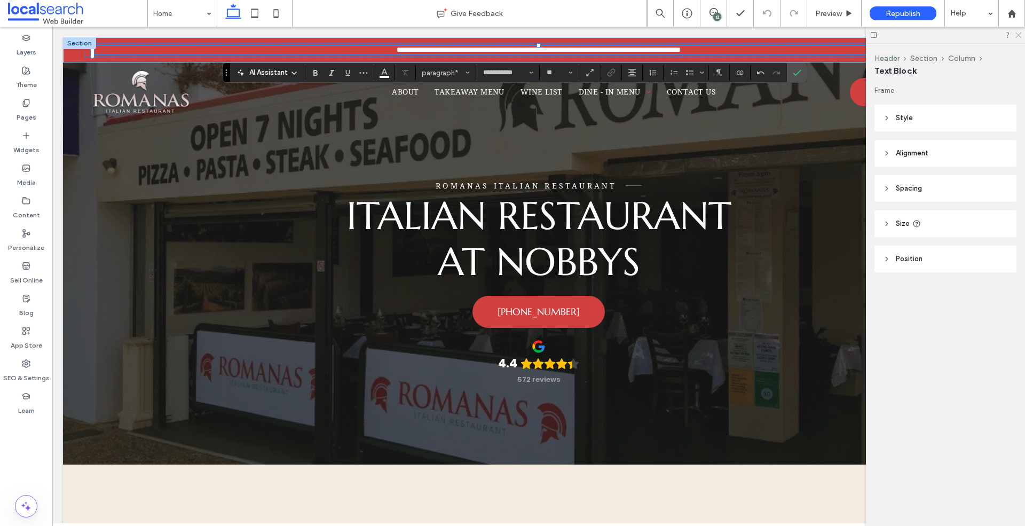
click at [1019, 33] on icon at bounding box center [1018, 34] width 7 height 7
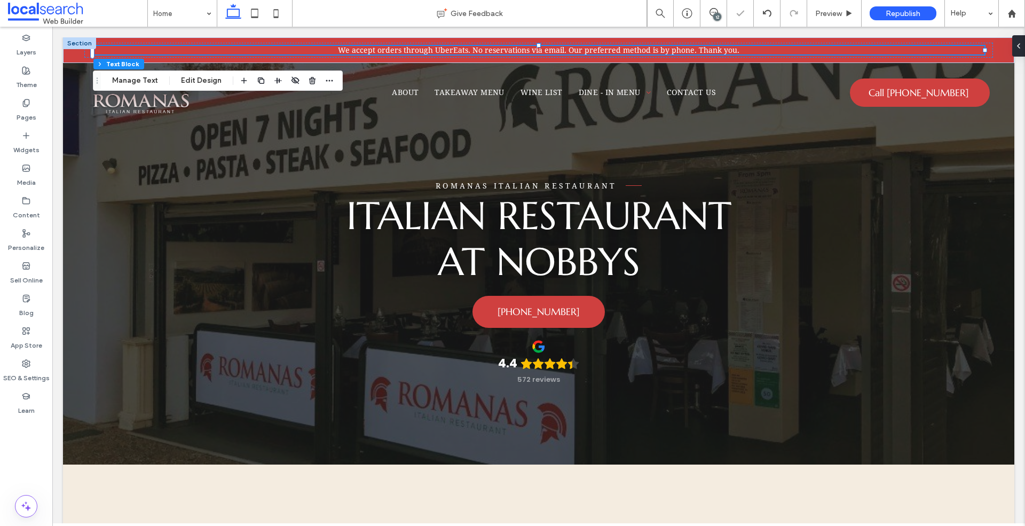
click at [717, 14] on div "12" at bounding box center [717, 17] width 8 height 8
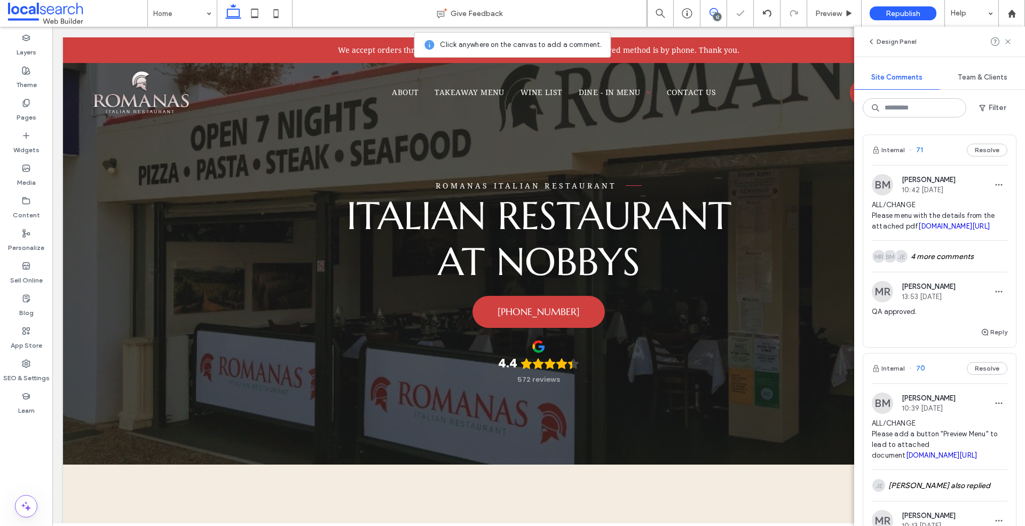
click at [925, 200] on span "ALL/CHANGE Please menu with the details from the attached pdf [DOMAIN_NAME][URL]" at bounding box center [940, 216] width 136 height 32
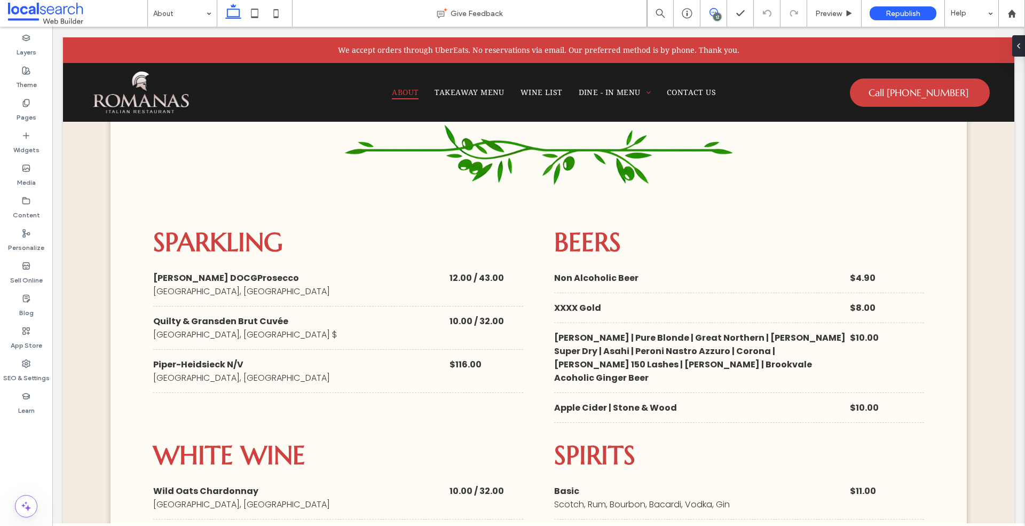
click at [712, 11] on icon at bounding box center [714, 12] width 9 height 9
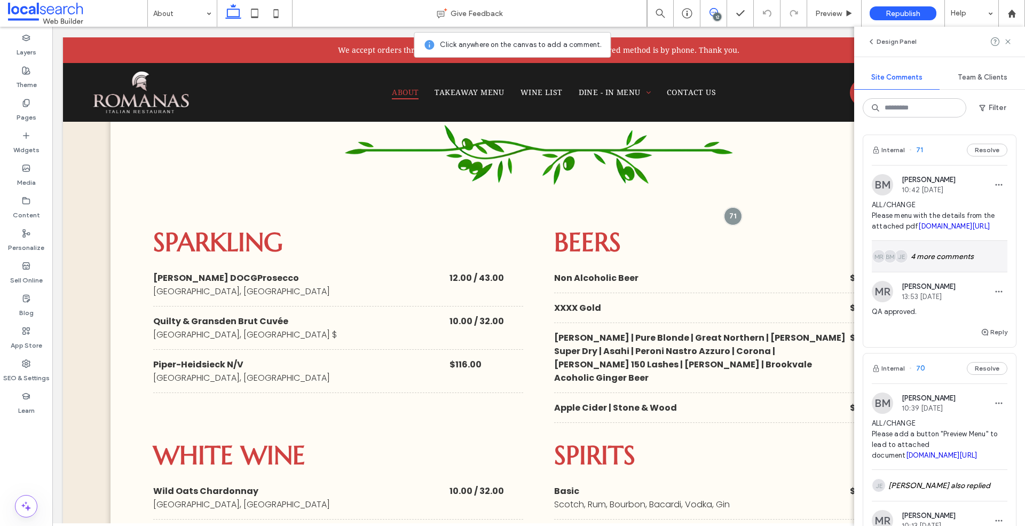
click at [934, 268] on div "JE BM MR 4 more comments" at bounding box center [940, 256] width 136 height 31
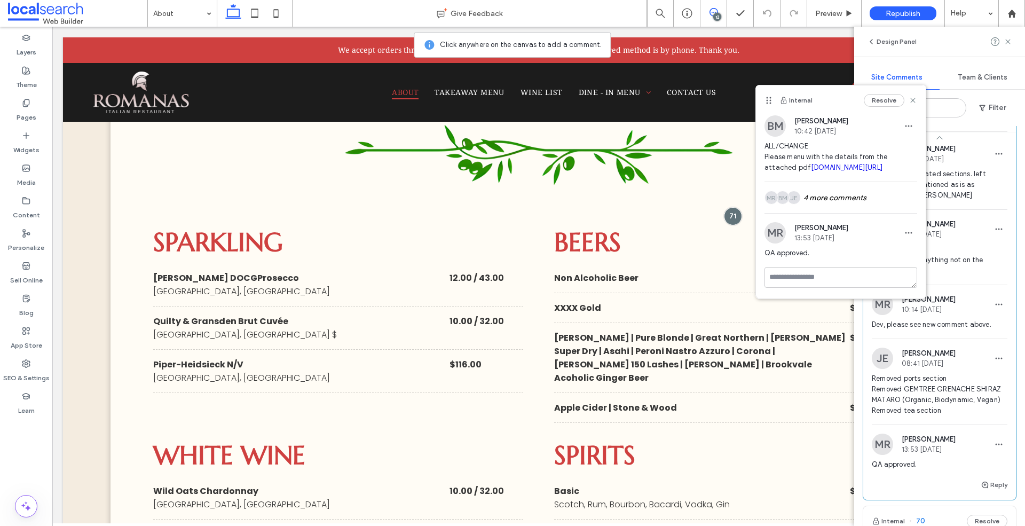
scroll to position [115, 0]
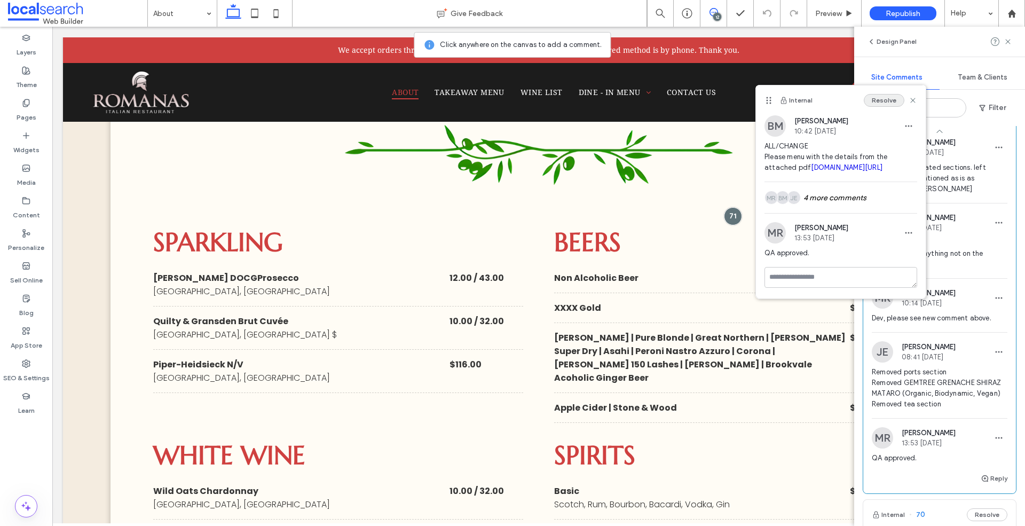
click at [884, 101] on button "Resolve" at bounding box center [884, 100] width 41 height 13
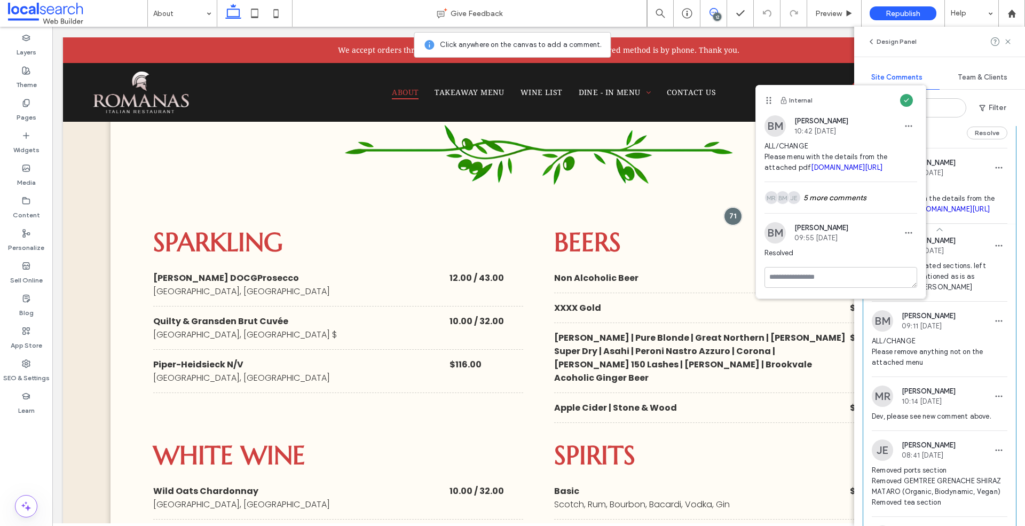
scroll to position [0, 0]
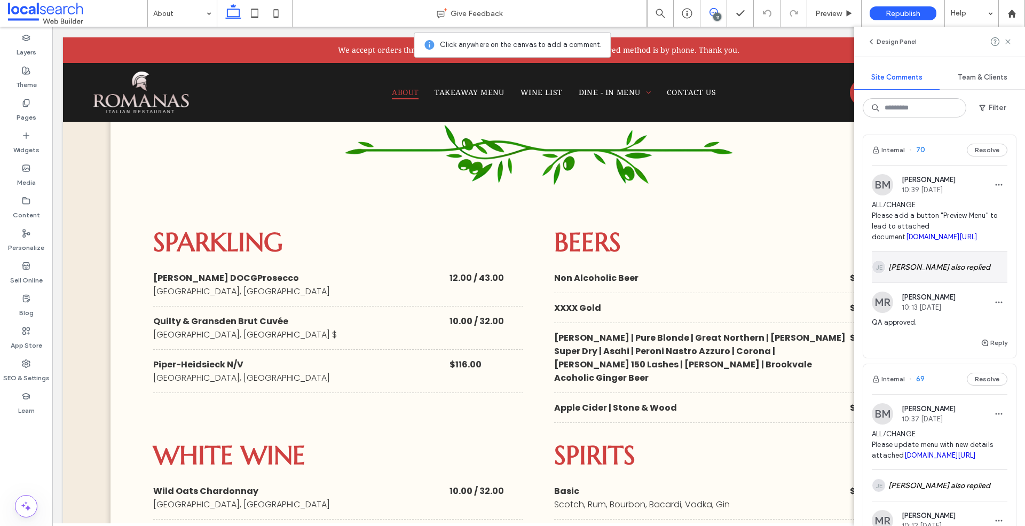
click at [930, 266] on div "JE [PERSON_NAME] also replied" at bounding box center [940, 267] width 136 height 31
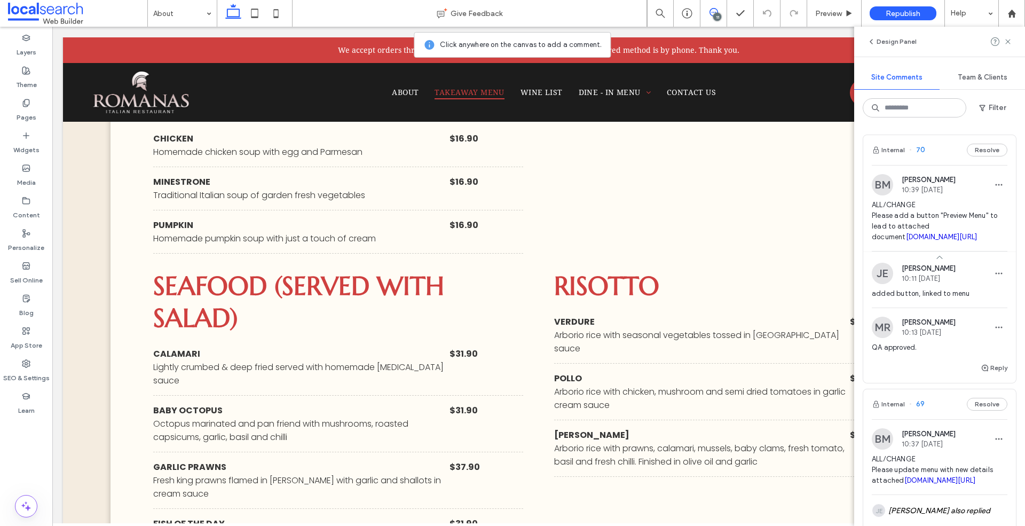
scroll to position [739, 0]
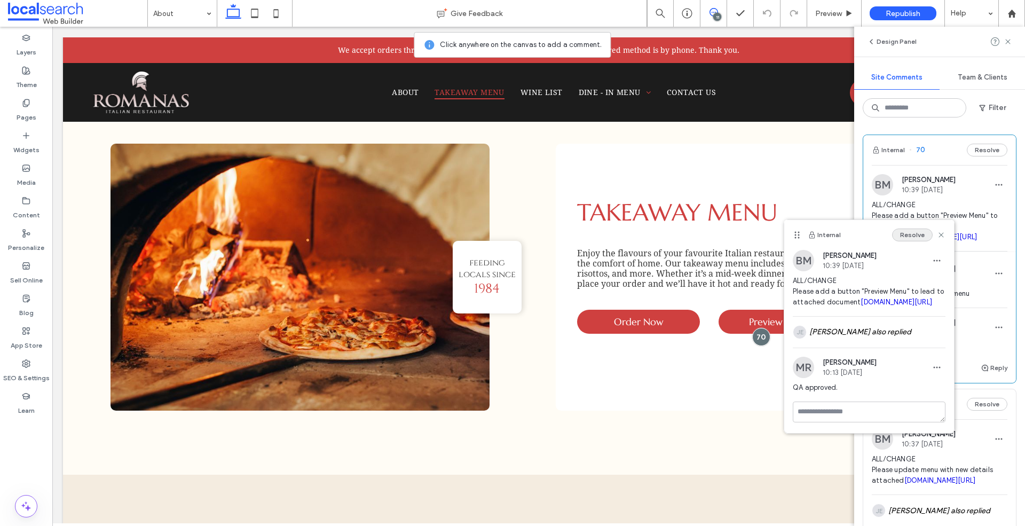
click at [918, 232] on button "Resolve" at bounding box center [912, 235] width 41 height 13
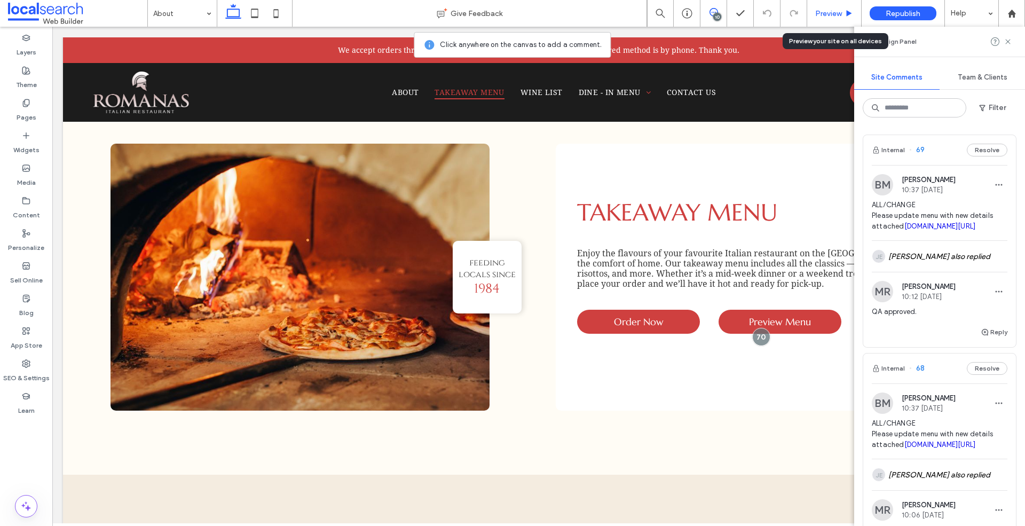
click at [844, 20] on div "Preview" at bounding box center [834, 13] width 54 height 27
click at [831, 13] on span "Preview" at bounding box center [828, 13] width 27 height 9
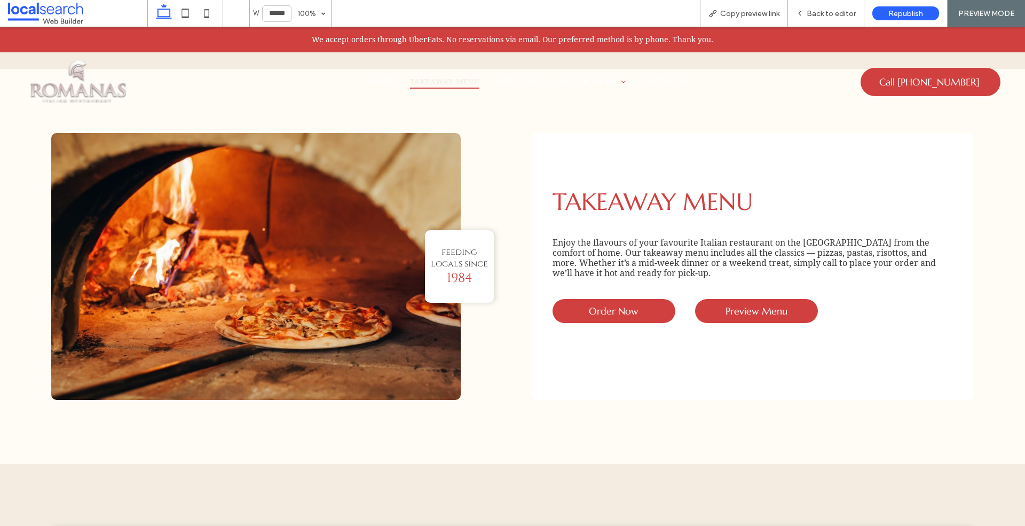
scroll to position [728, 0]
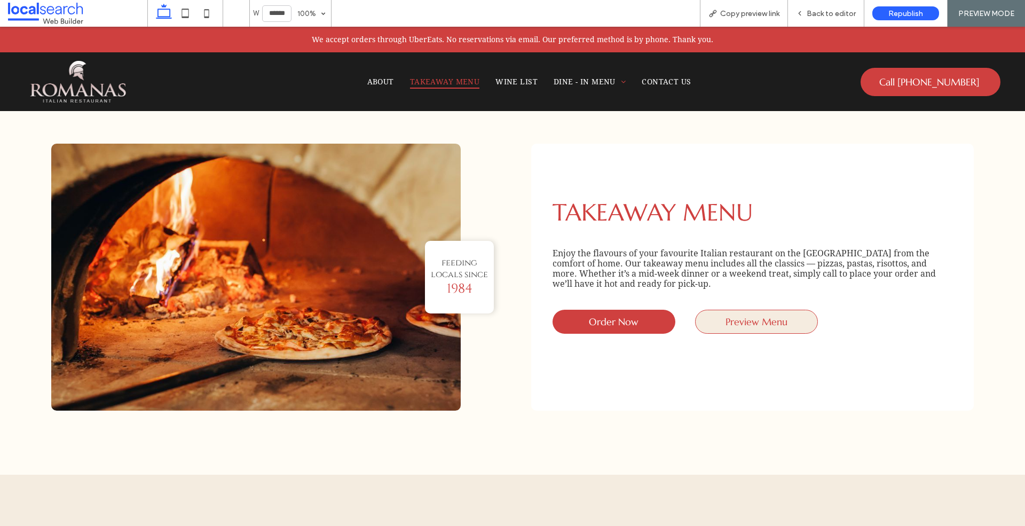
click at [750, 313] on link "Preview Menu" at bounding box center [756, 322] width 123 height 24
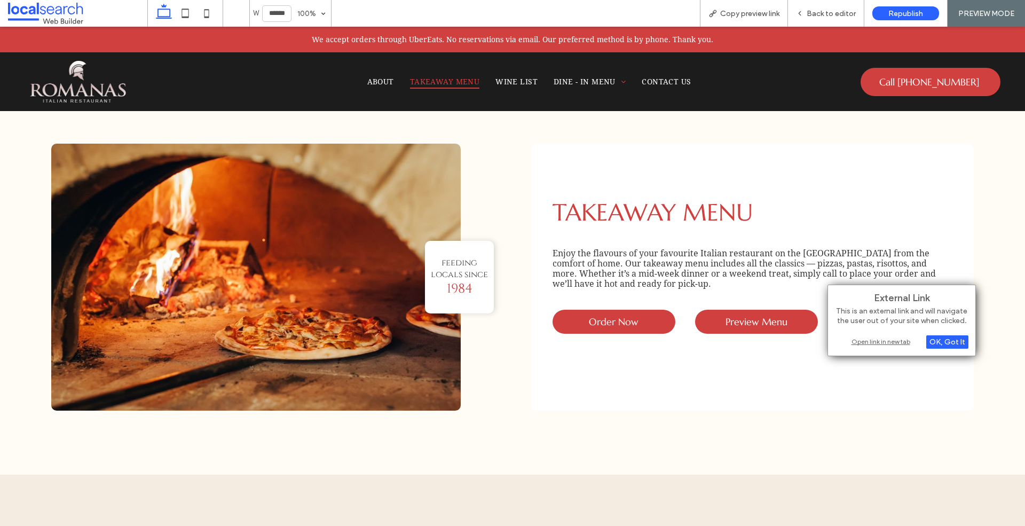
click at [855, 343] on div "Open link in new tab" at bounding box center [901, 341] width 133 height 11
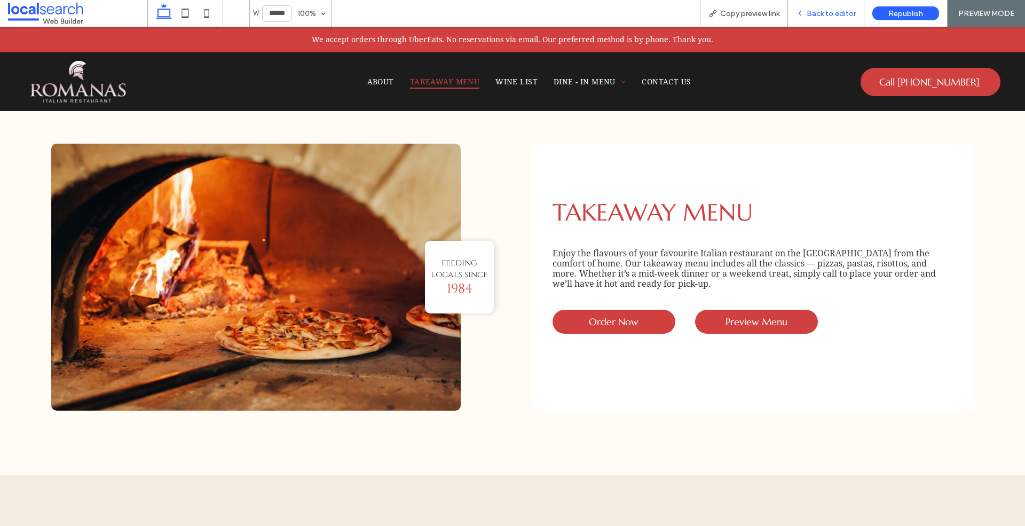
click at [846, 12] on span "Back to editor" at bounding box center [831, 13] width 49 height 9
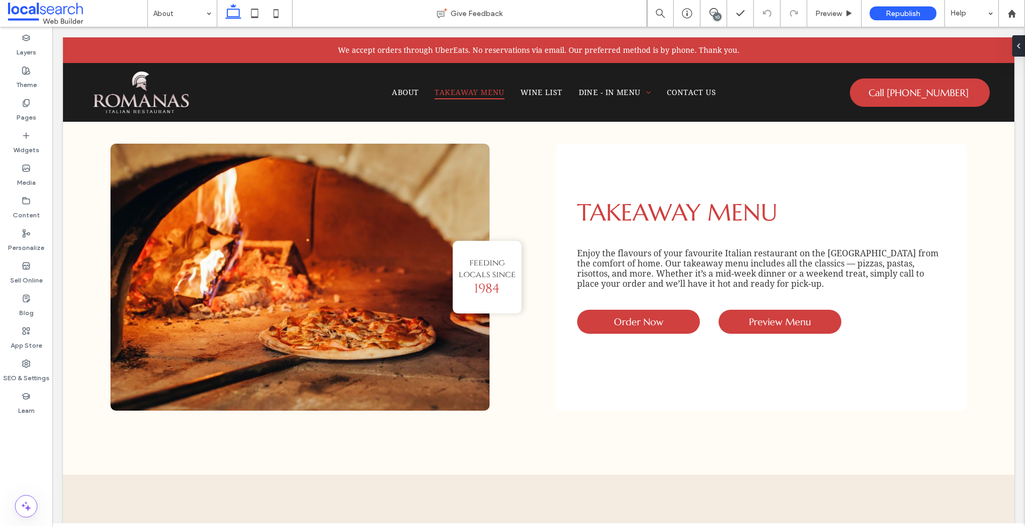
click at [715, 14] on div "10" at bounding box center [717, 17] width 8 height 8
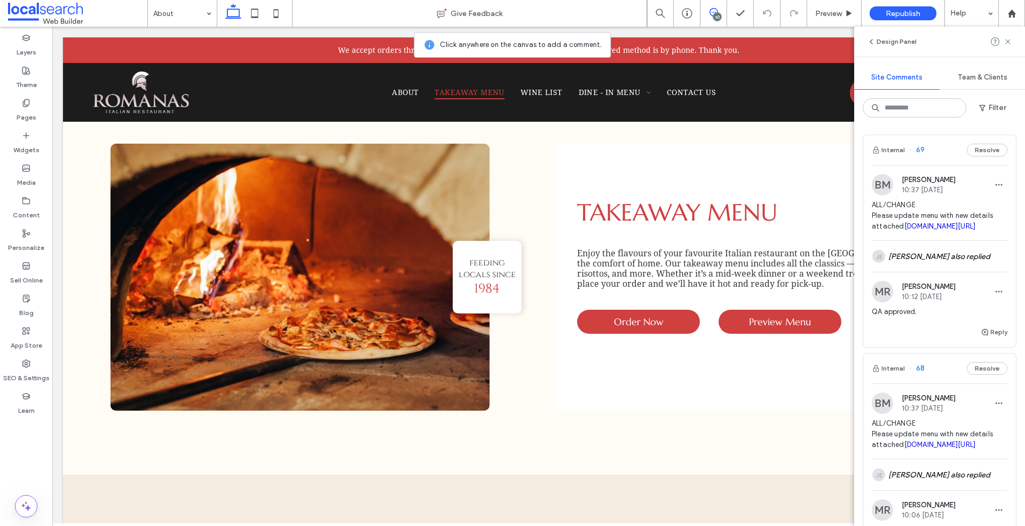
click at [951, 208] on span "ALL/CHANGE Please update menu with new details attached [DOMAIN_NAME][URL]" at bounding box center [940, 216] width 136 height 32
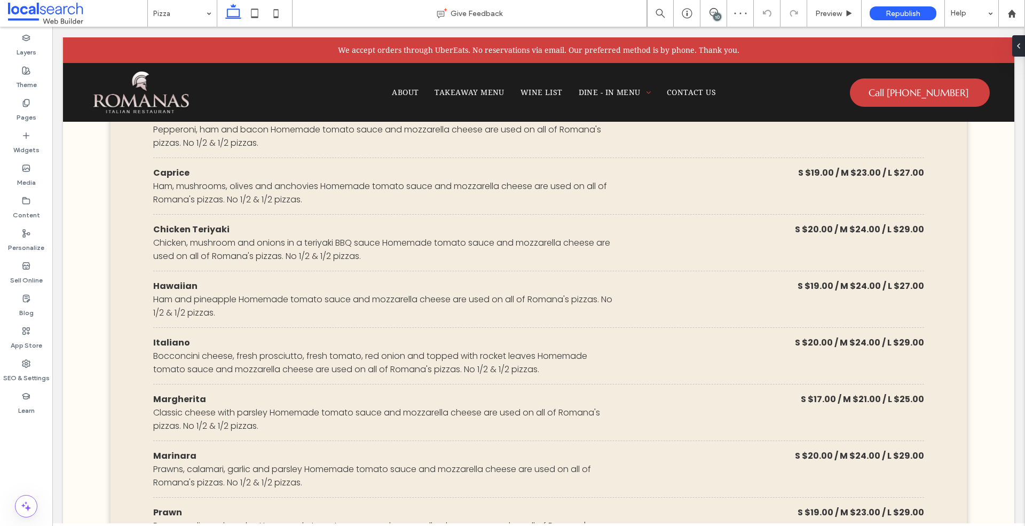
click at [714, 13] on div "10" at bounding box center [717, 17] width 8 height 8
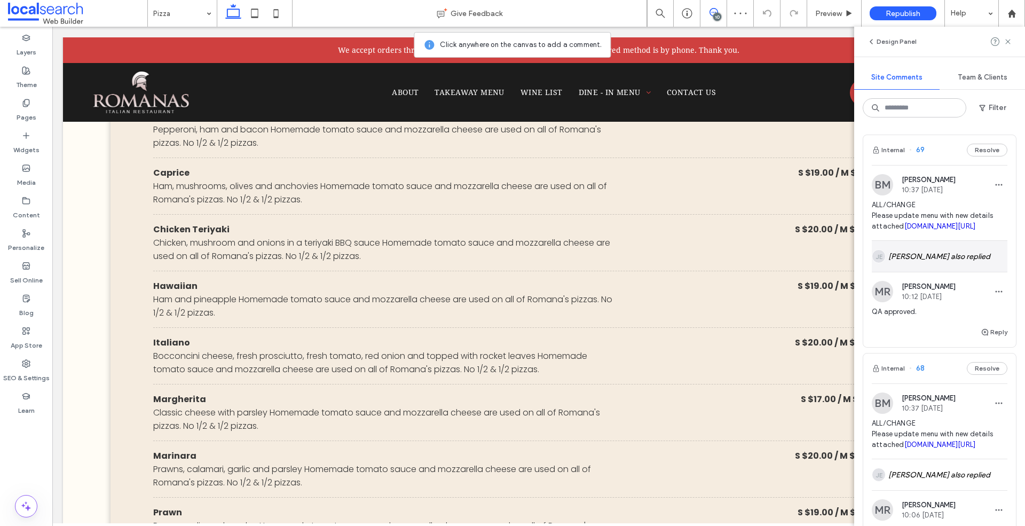
click at [946, 266] on div "JE [PERSON_NAME] also replied" at bounding box center [940, 256] width 136 height 31
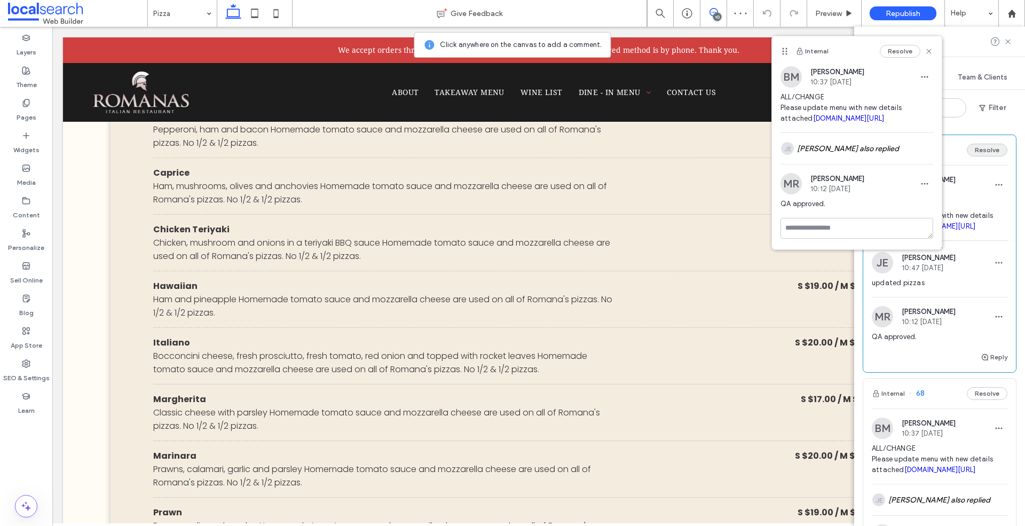
click at [989, 150] on button "Resolve" at bounding box center [987, 150] width 41 height 13
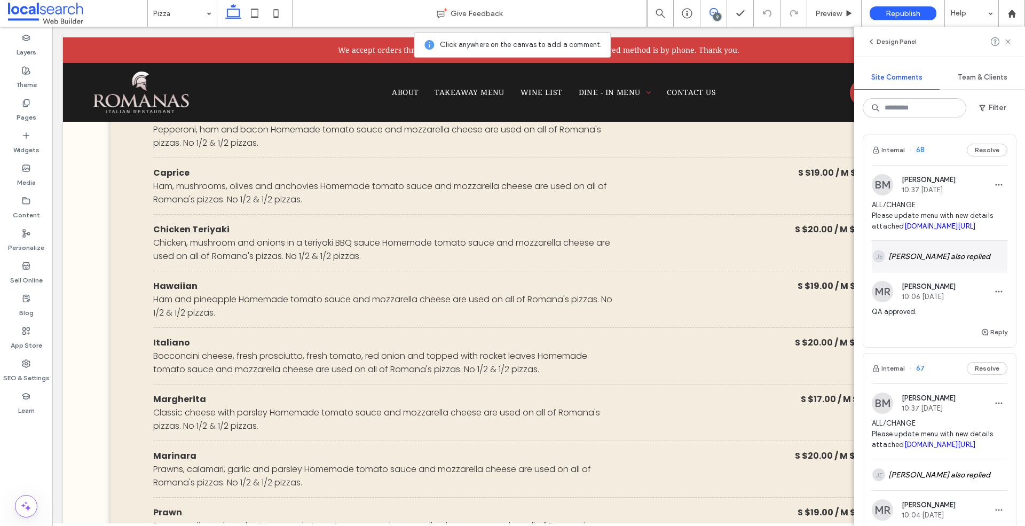
click at [961, 266] on div "JE [PERSON_NAME] also replied" at bounding box center [940, 256] width 136 height 31
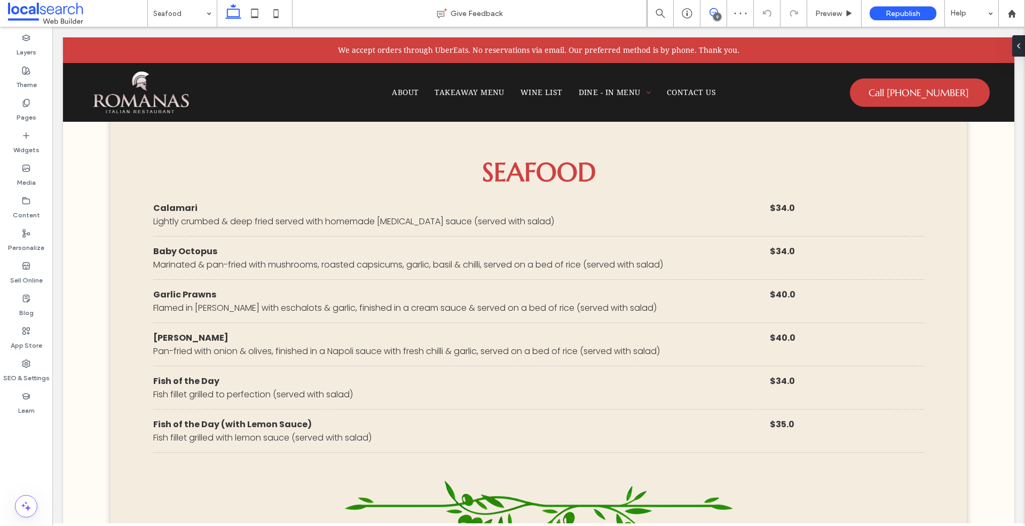
click at [713, 10] on icon at bounding box center [714, 12] width 9 height 9
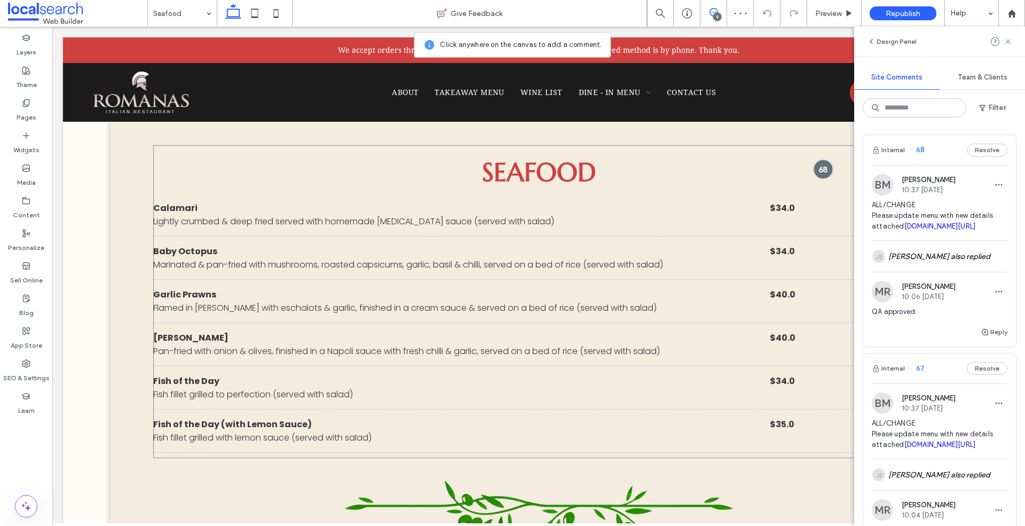
click at [823, 172] on div at bounding box center [823, 169] width 20 height 20
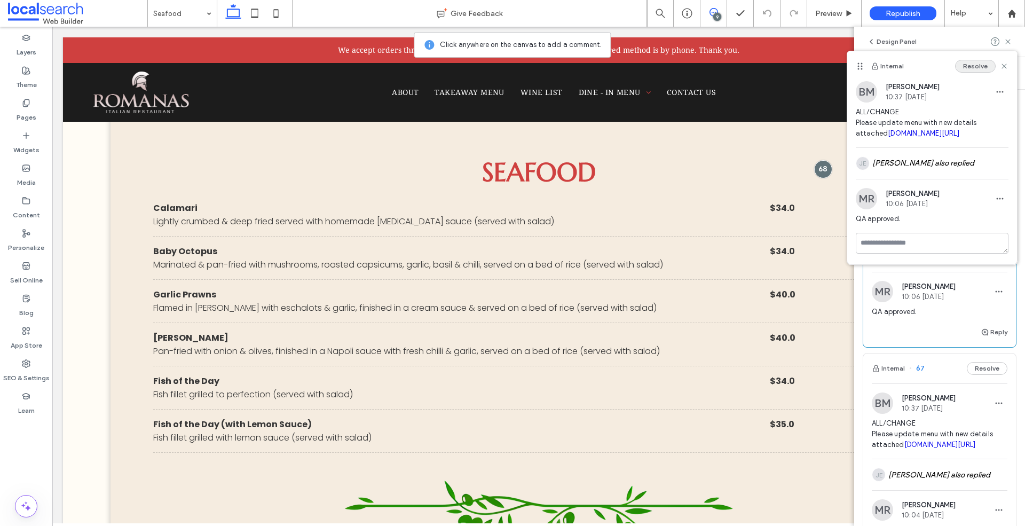
click at [976, 64] on button "Resolve" at bounding box center [975, 66] width 41 height 13
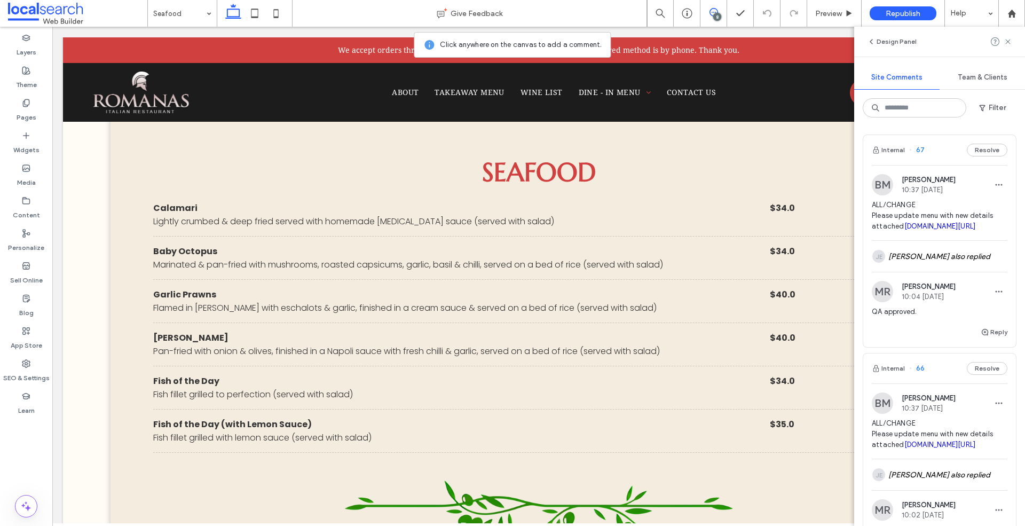
click at [962, 217] on span "ALL/CHANGE Please update menu with new details attached [DOMAIN_NAME][URL]" at bounding box center [940, 216] width 136 height 32
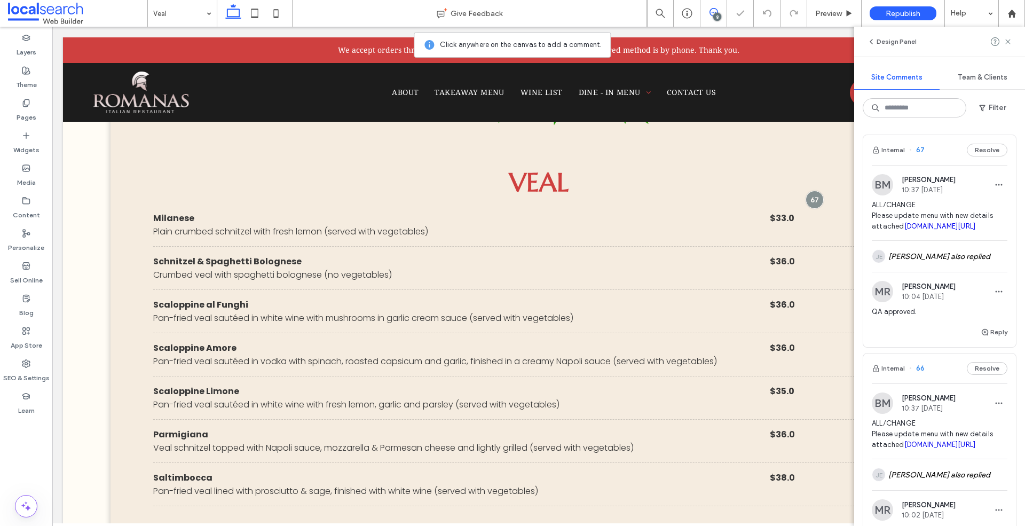
scroll to position [769, 0]
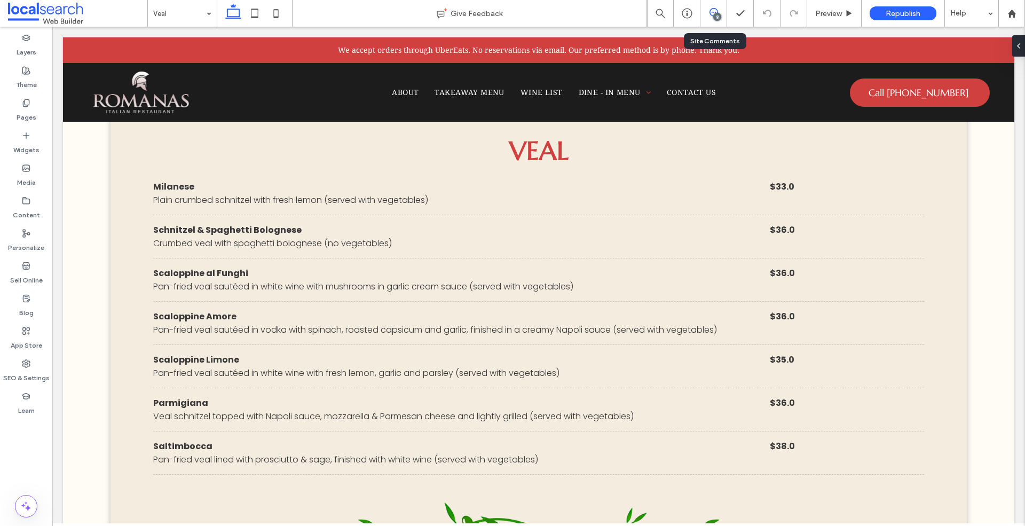
click at [711, 13] on icon at bounding box center [714, 12] width 9 height 9
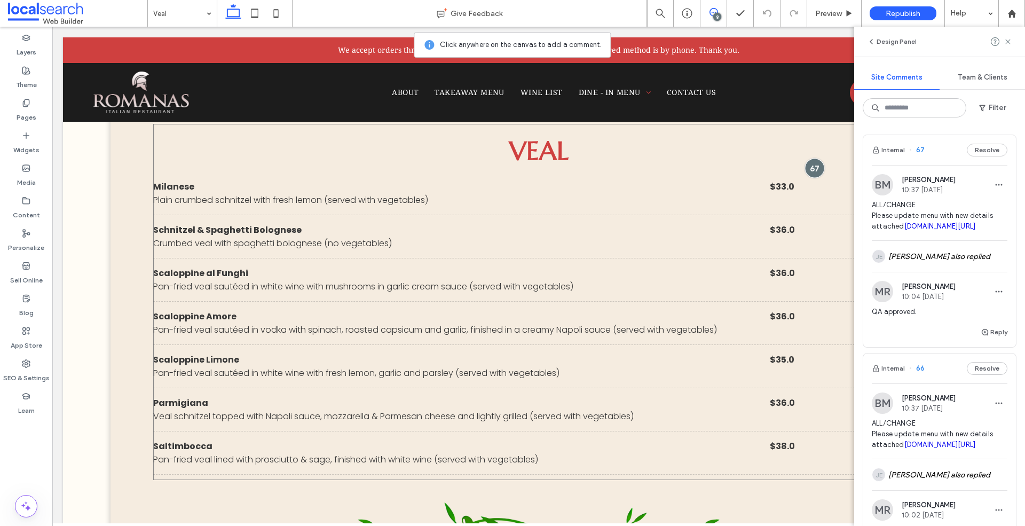
click at [815, 164] on div at bounding box center [815, 168] width 20 height 20
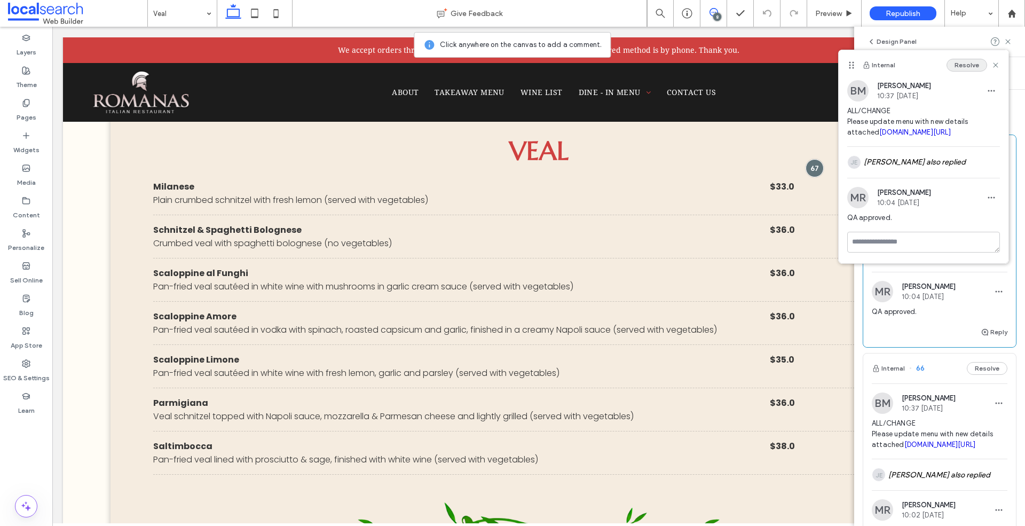
click at [967, 66] on button "Resolve" at bounding box center [967, 65] width 41 height 13
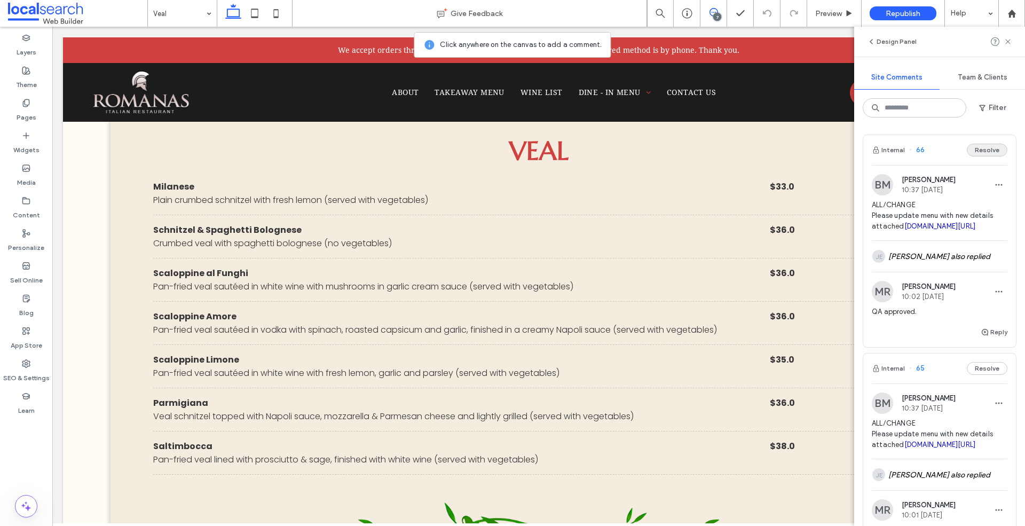
click at [982, 148] on button "Resolve" at bounding box center [987, 150] width 41 height 13
click at [992, 153] on button "Resolve" at bounding box center [987, 150] width 41 height 13
click at [987, 154] on button "Resolve" at bounding box center [987, 150] width 41 height 13
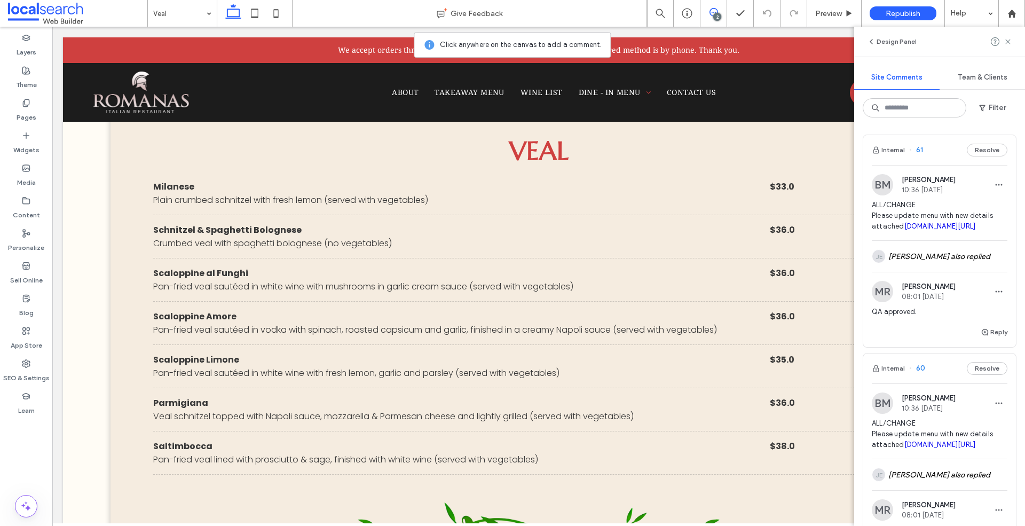
click at [987, 154] on button "Resolve" at bounding box center [987, 150] width 41 height 13
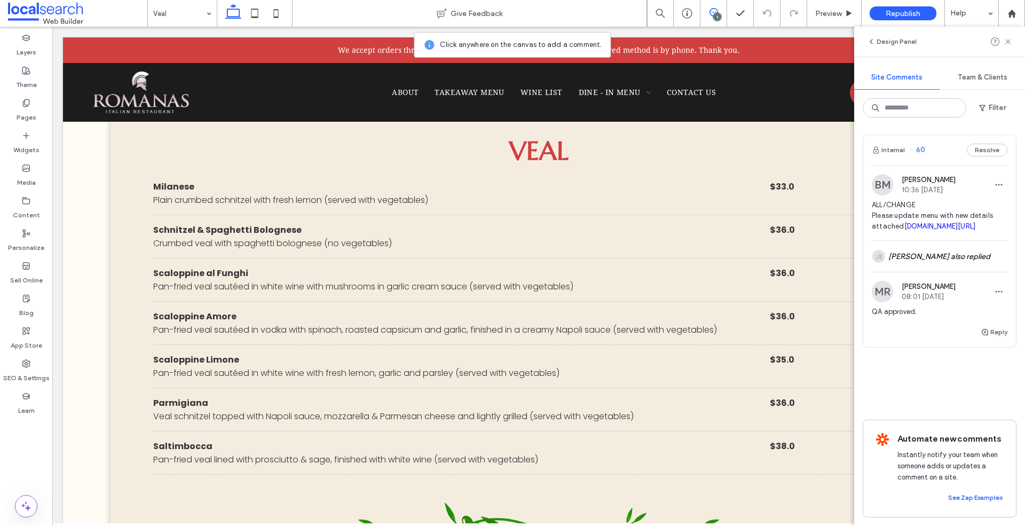
click at [987, 154] on button "Resolve" at bounding box center [987, 150] width 41 height 13
